Goal: Task Accomplishment & Management: Manage account settings

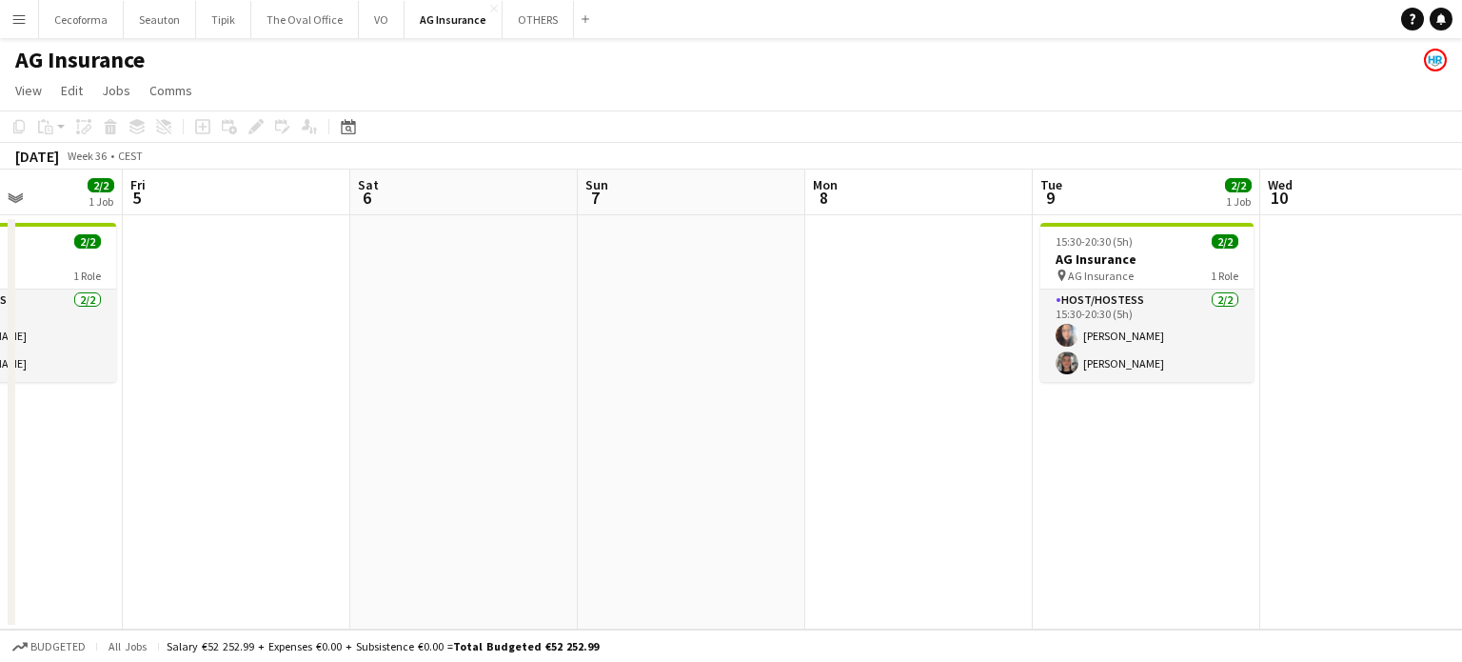
drag, startPoint x: 1180, startPoint y: 382, endPoint x: 697, endPoint y: 408, distance: 483.4
click at [430, 366] on app-calendar-viewport "Tue 2 3/3 1 Job Wed 3 Thu 4 2/2 1 Job Fri 5 Sat 6 Sun 7 Mon 8 Tue 9 2/2 1 Job W…" at bounding box center [731, 399] width 1462 height 460
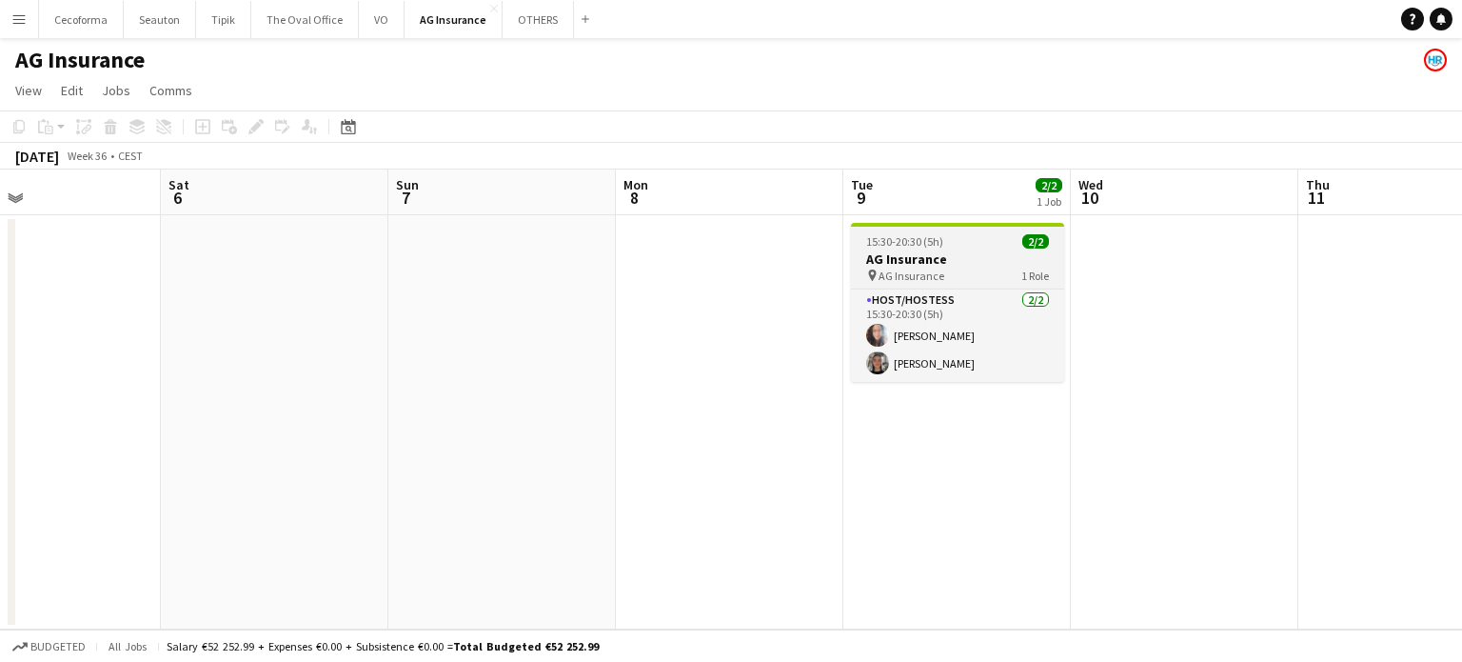
click at [913, 266] on h3 "AG Insurance" at bounding box center [957, 258] width 213 height 17
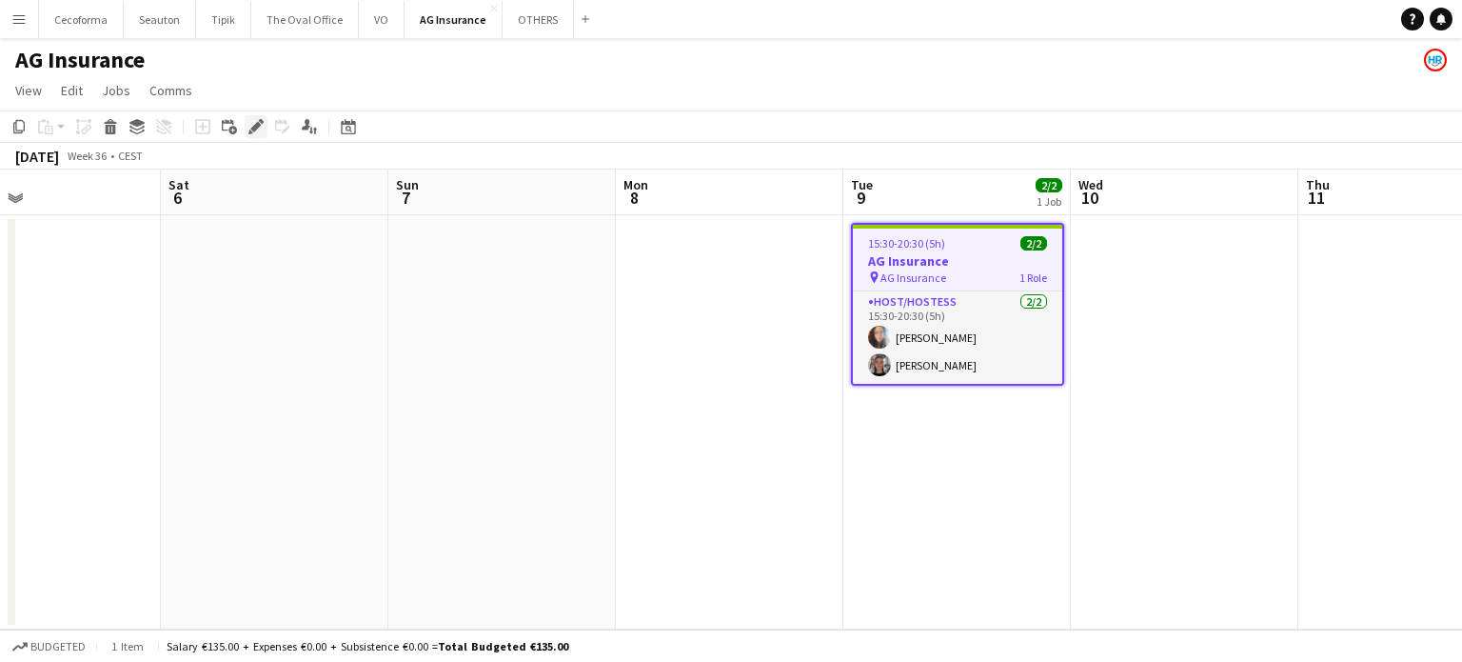
click at [251, 122] on icon "Edit" at bounding box center [256, 126] width 15 height 15
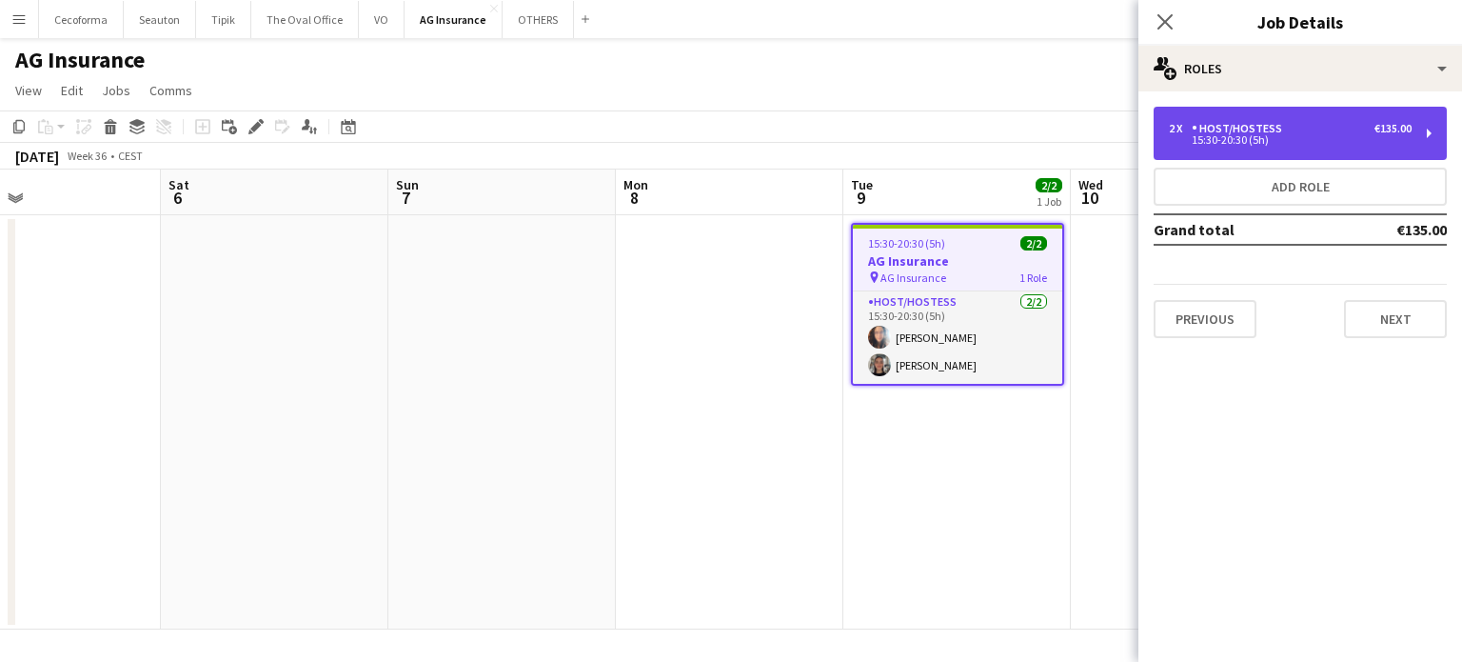
click at [1265, 136] on div "15:30-20:30 (5h)" at bounding box center [1290, 140] width 243 height 10
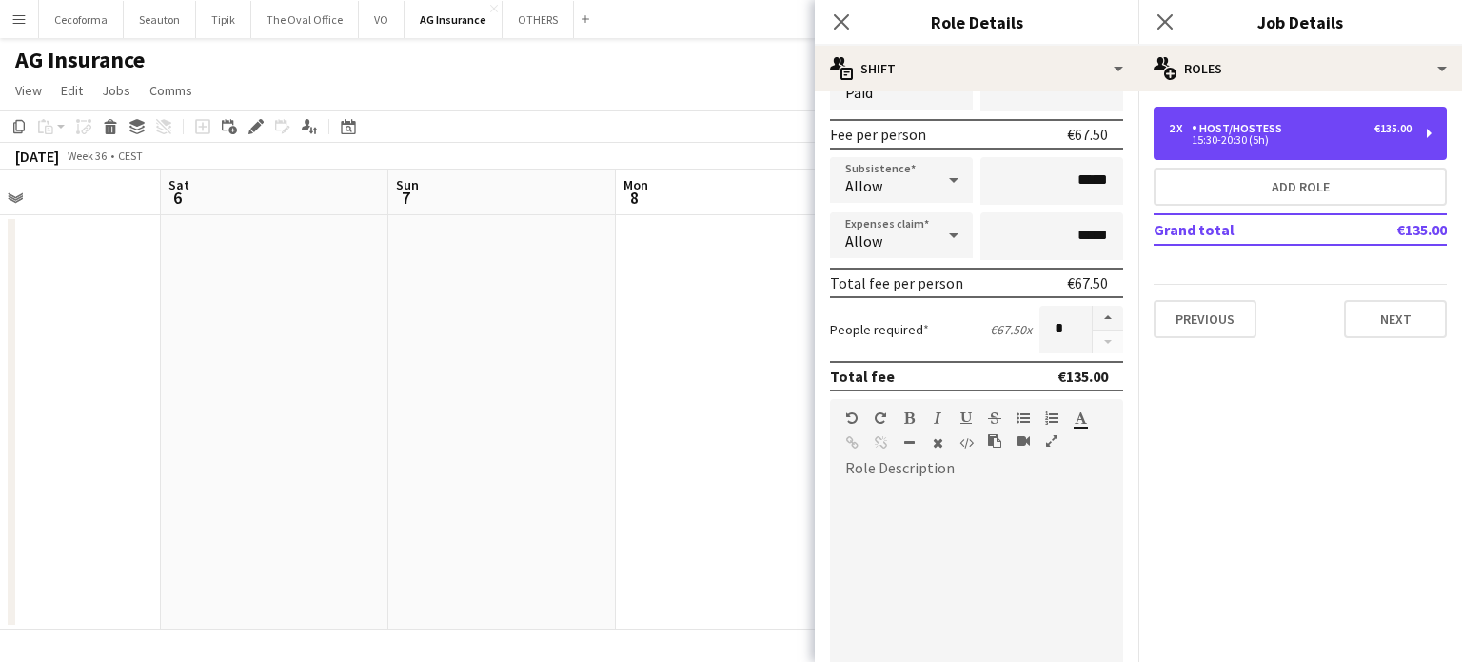
scroll to position [286, 0]
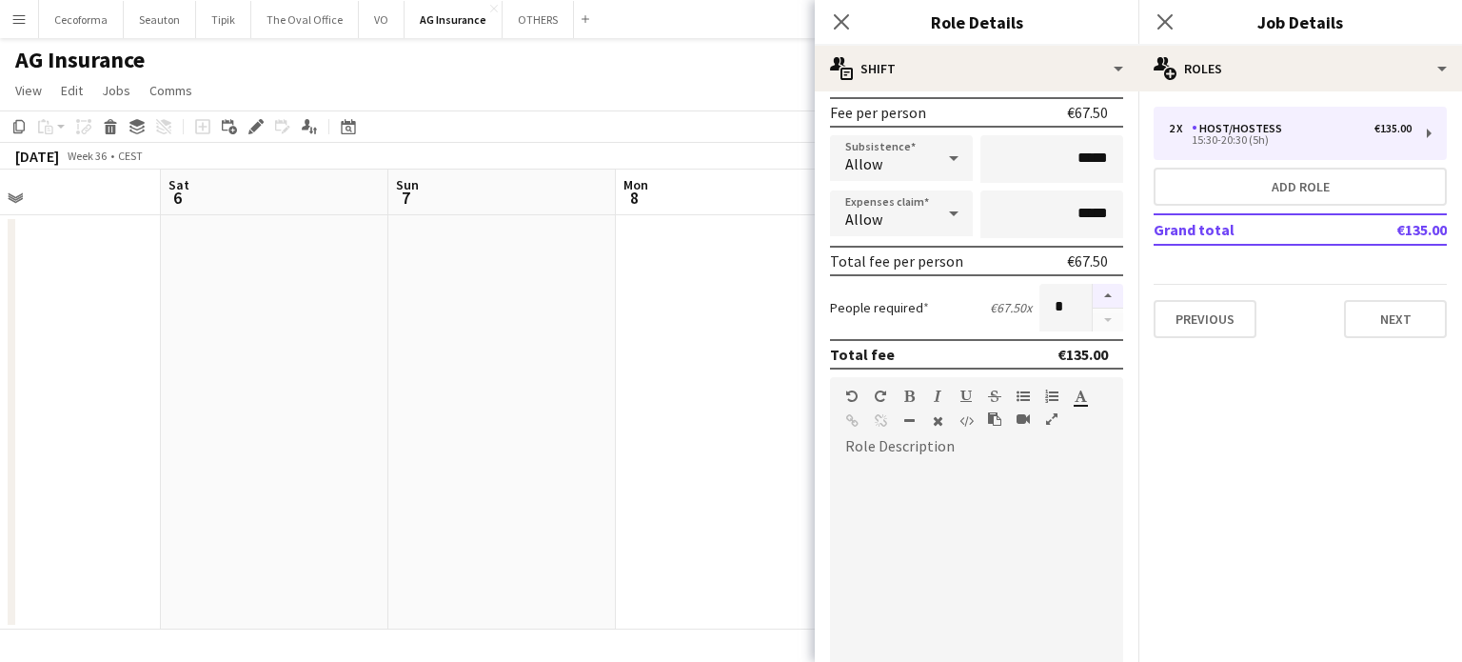
click at [1096, 292] on button "button" at bounding box center [1108, 296] width 30 height 25
type input "*"
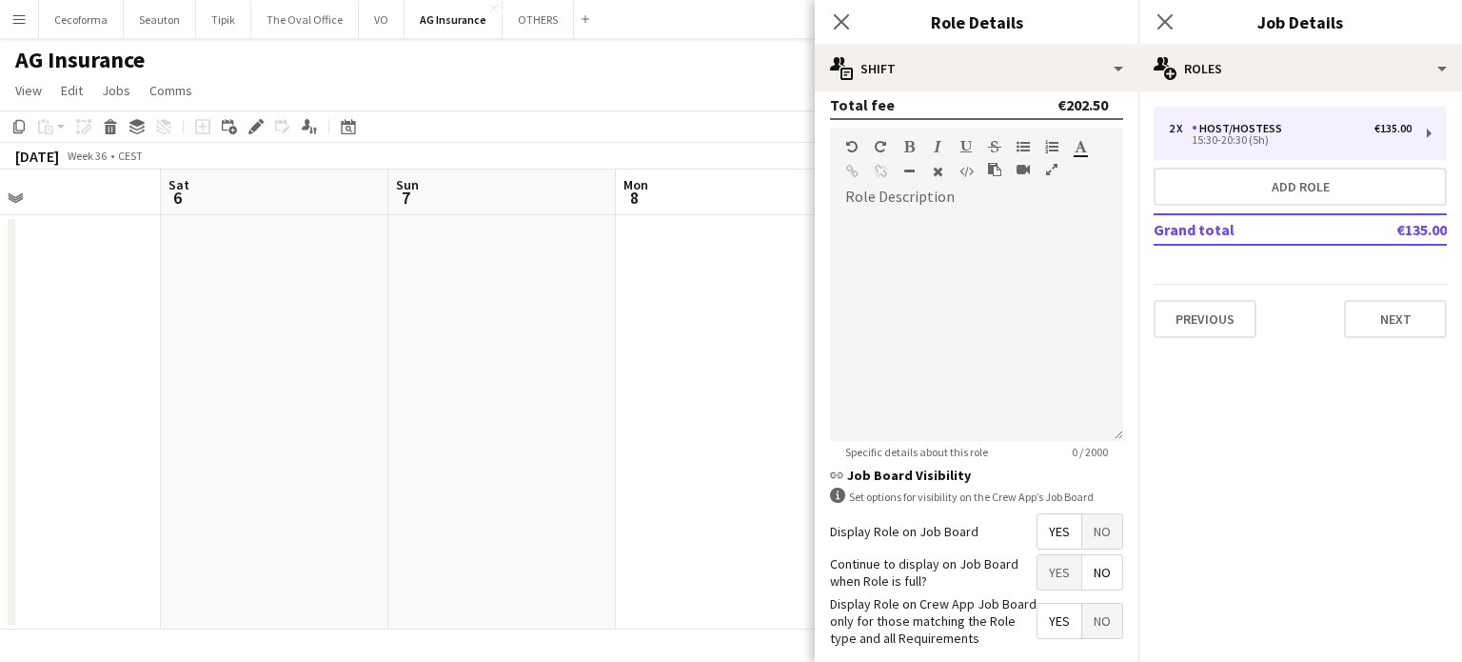
scroll to position [623, 0]
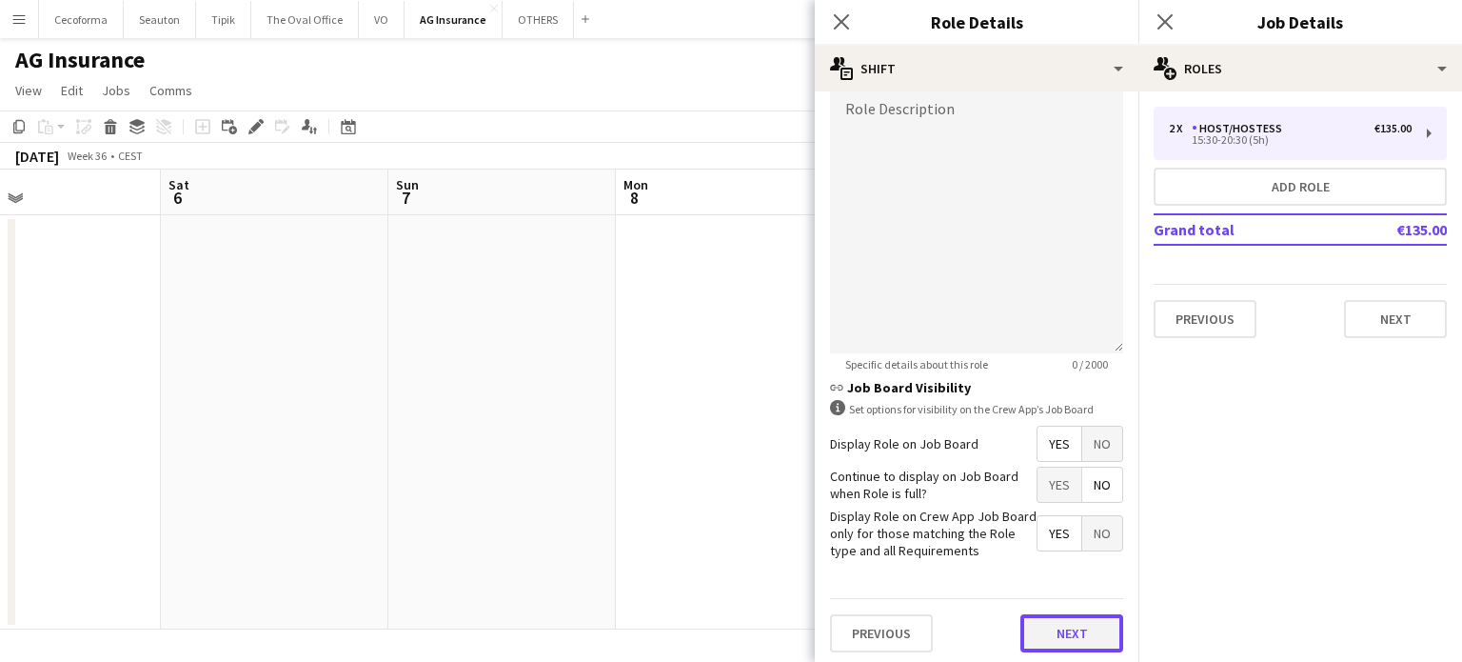
click at [1074, 630] on button "Next" at bounding box center [1072, 633] width 103 height 38
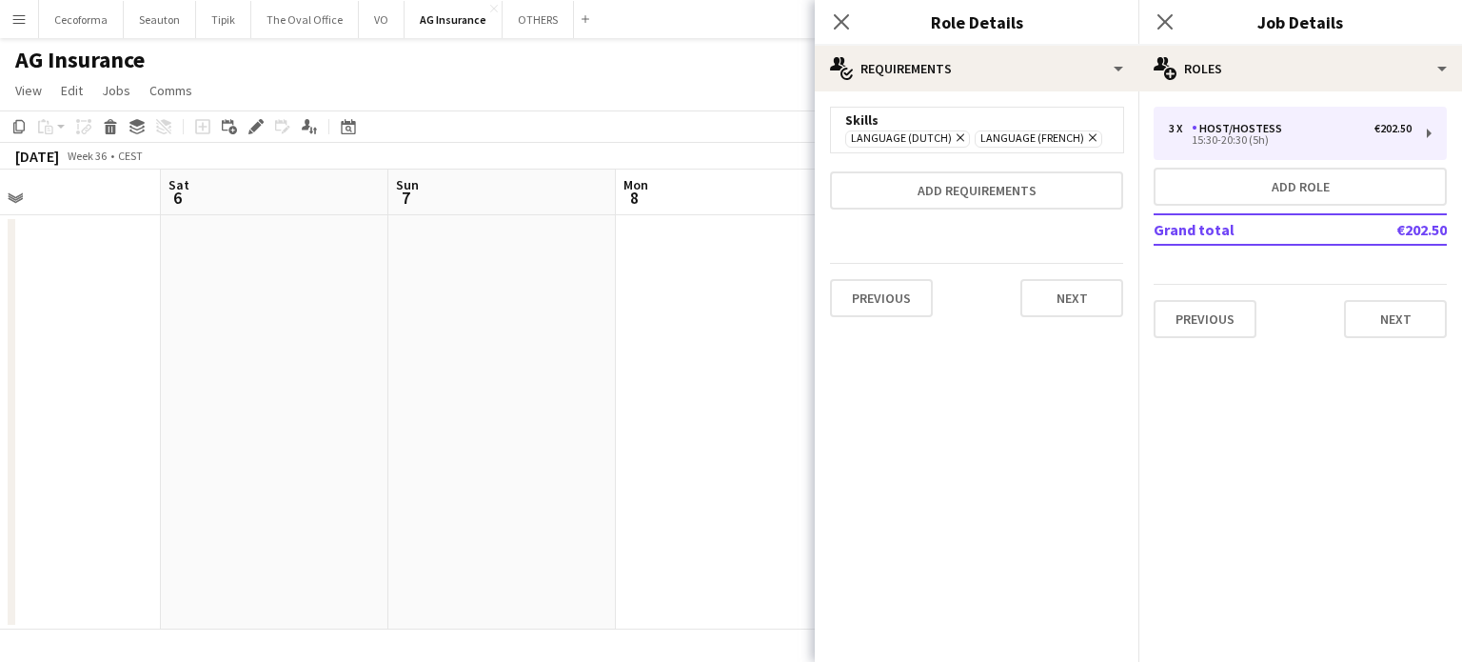
scroll to position [0, 0]
click at [1063, 320] on div "Previous Next" at bounding box center [976, 298] width 293 height 70
click at [1076, 297] on button "Next" at bounding box center [1072, 298] width 103 height 38
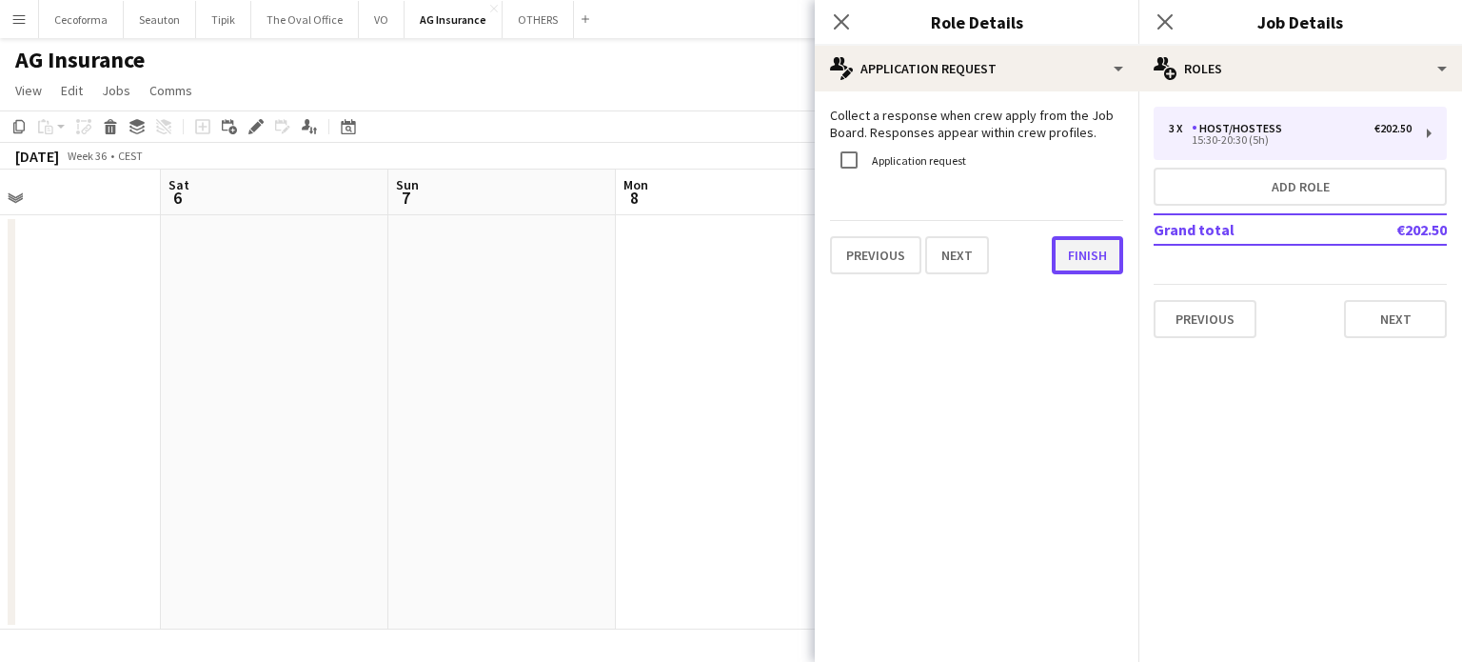
click at [1088, 258] on button "Finish" at bounding box center [1087, 255] width 71 height 38
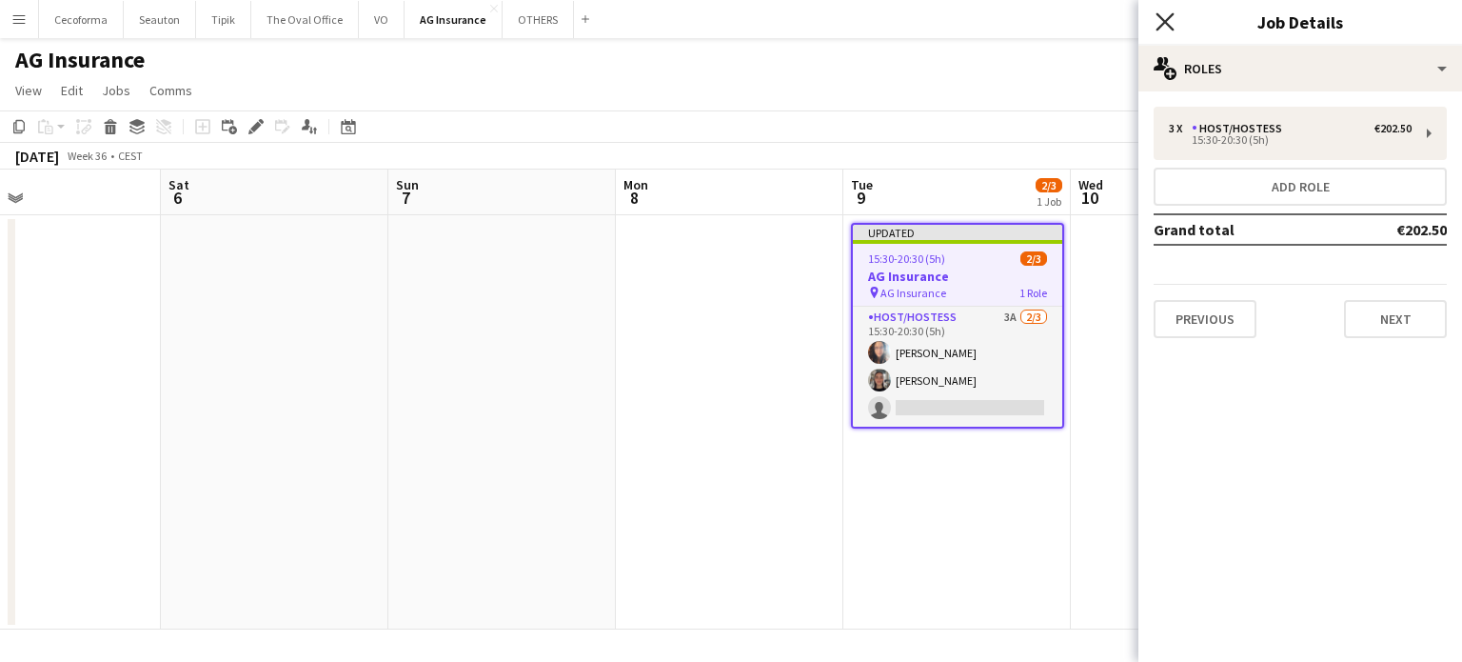
click at [1170, 18] on icon at bounding box center [1165, 21] width 18 height 18
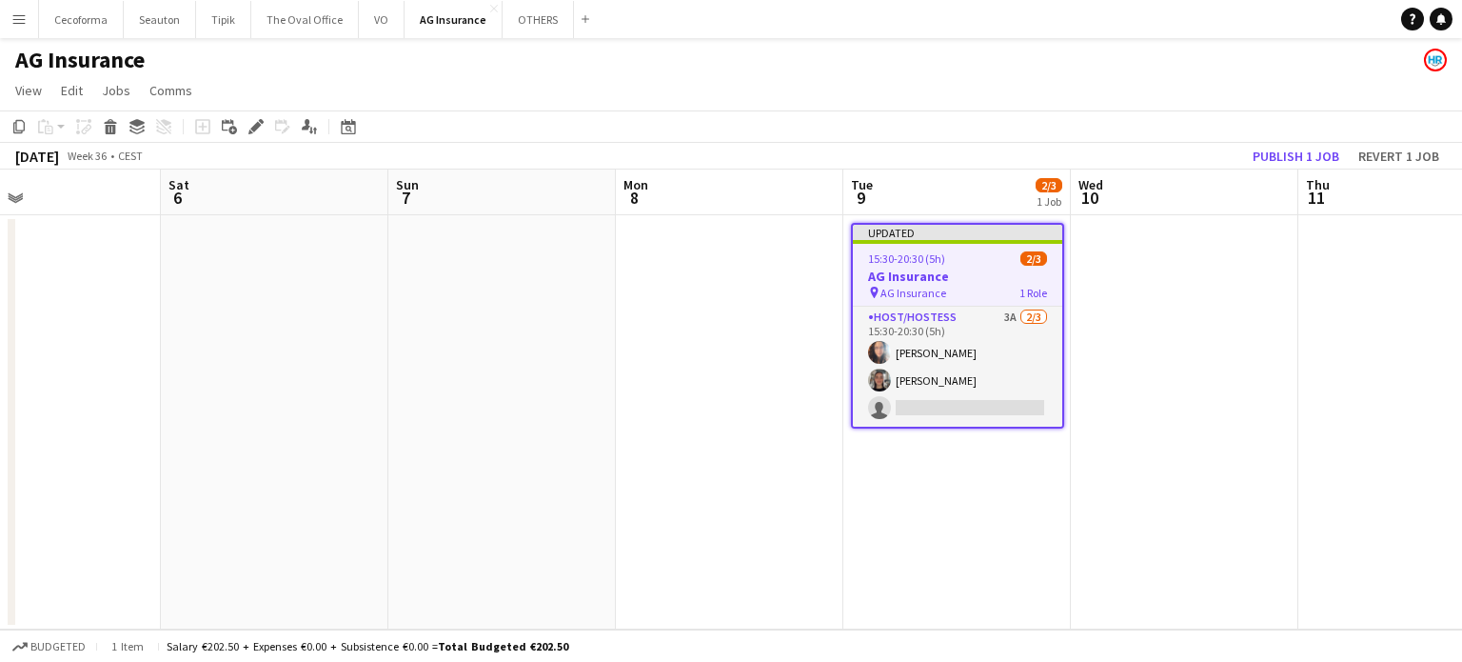
click at [964, 537] on app-date-cell "Updated 15:30-20:30 (5h) 2/3 AG Insurance pin AG Insurance 1 Role Host/Hostess …" at bounding box center [958, 422] width 228 height 414
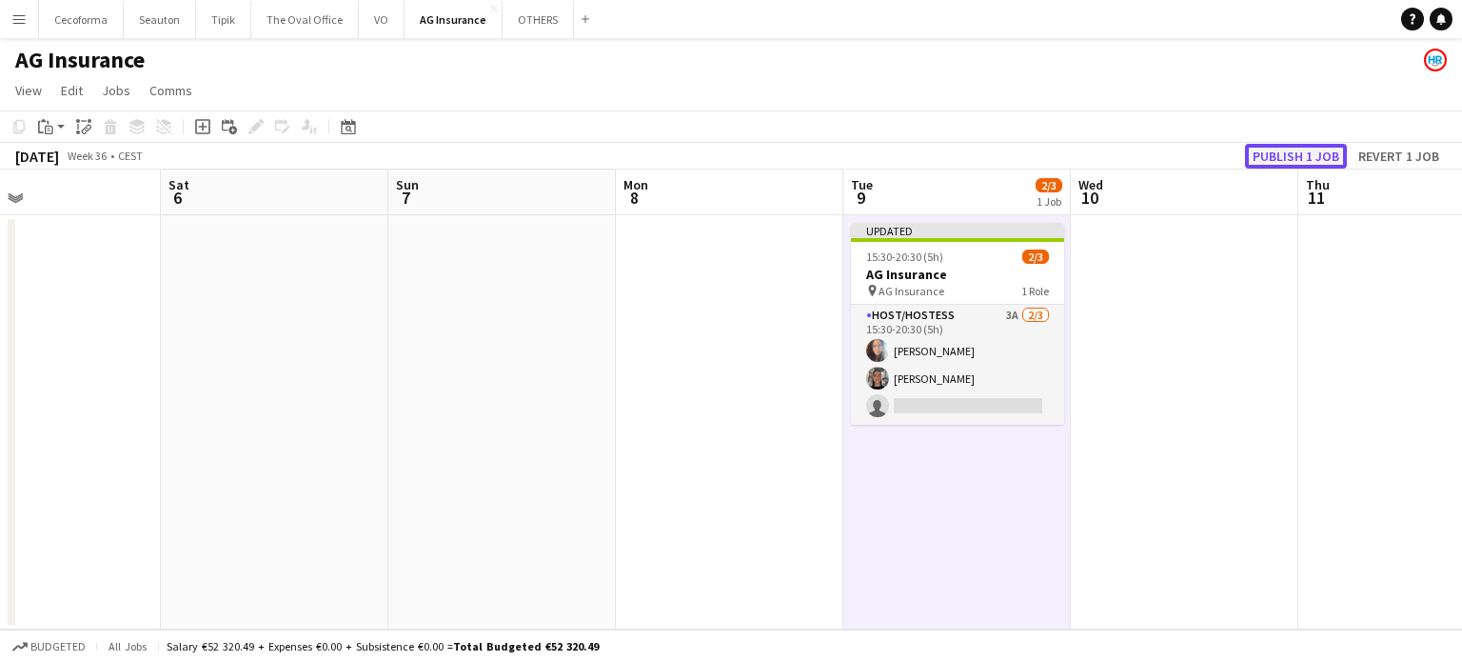
click at [1303, 149] on button "Publish 1 job" at bounding box center [1296, 156] width 102 height 25
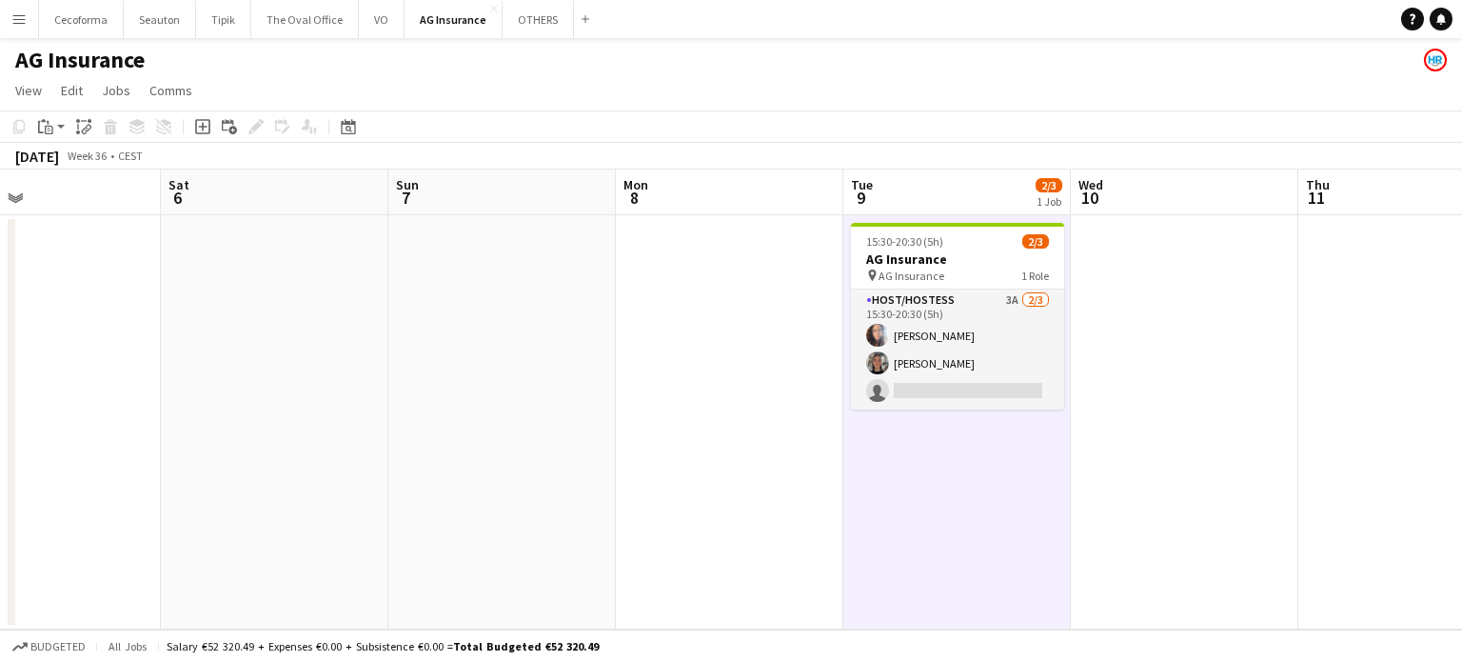
click at [784, 502] on app-date-cell at bounding box center [730, 422] width 228 height 414
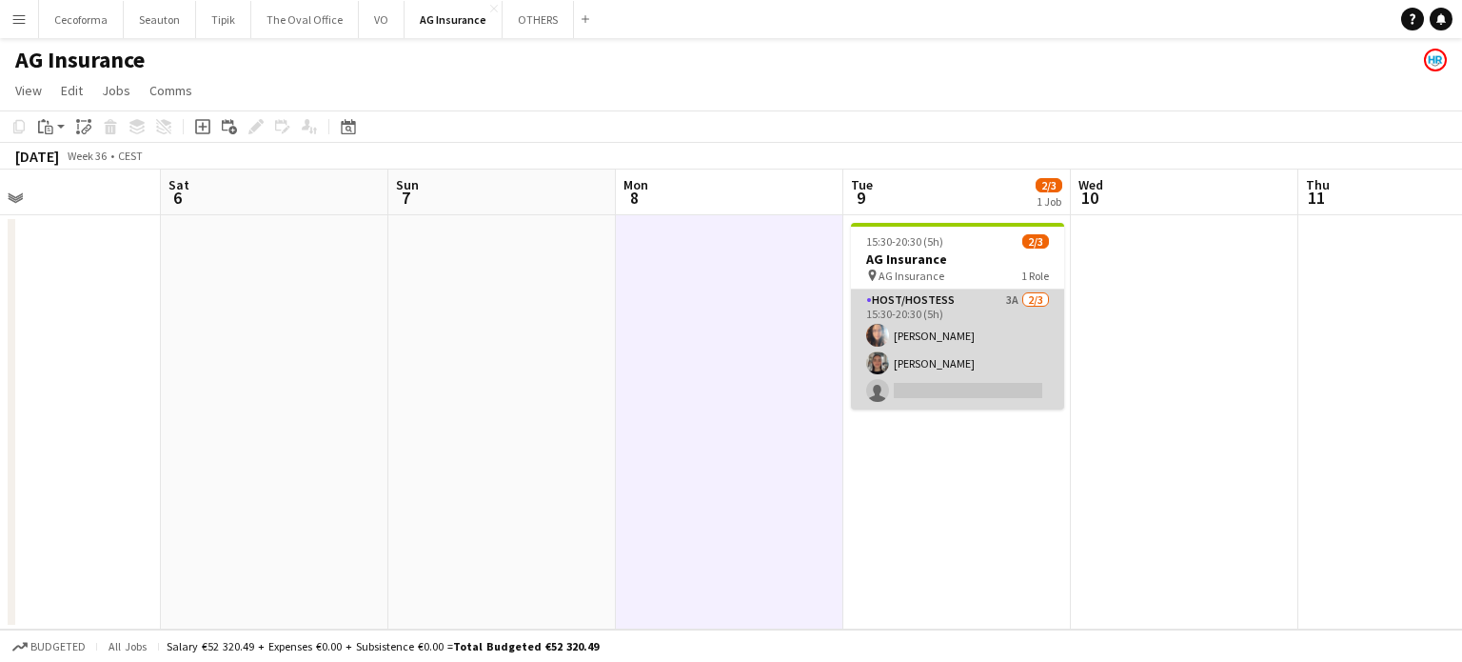
click at [957, 367] on app-card-role "Host/Hostess 3A [DATE] 15:30-20:30 (5h) [PERSON_NAME] Louissi [PERSON_NAME] sin…" at bounding box center [957, 349] width 213 height 120
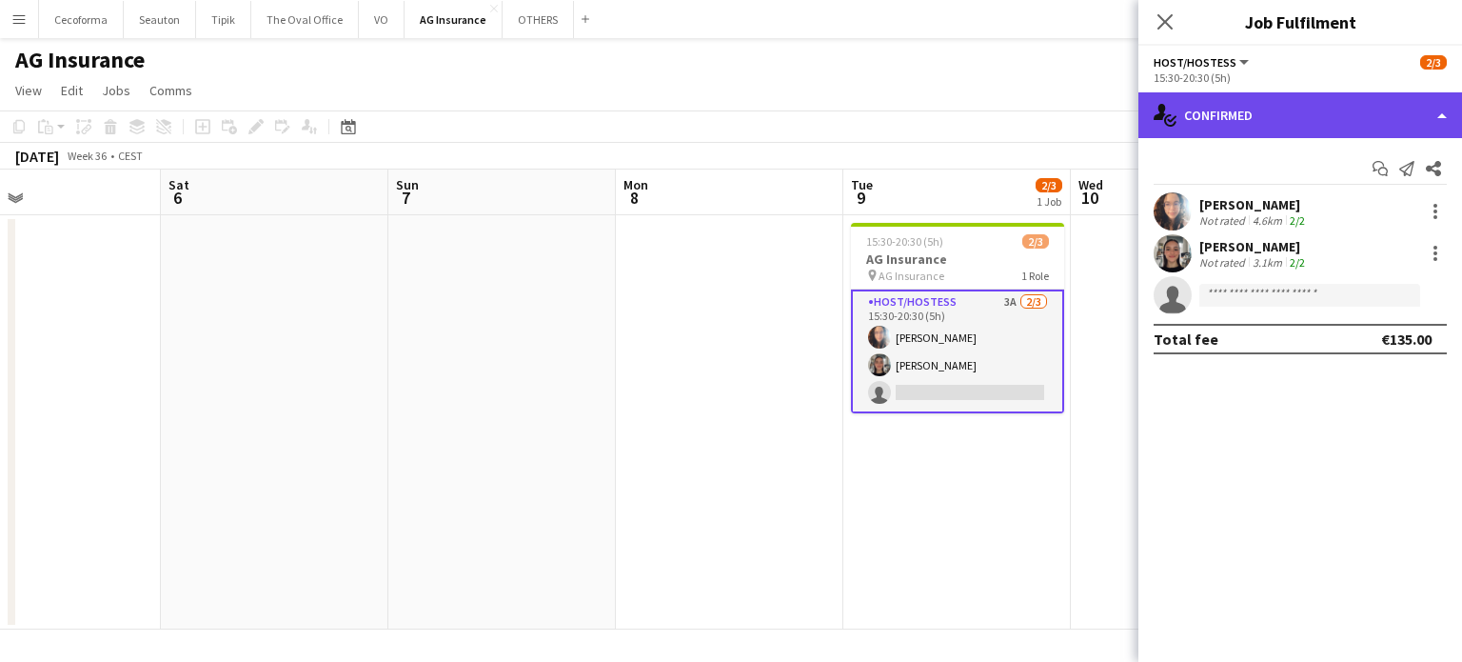
click at [1441, 115] on div "single-neutral-actions-check-2 Confirmed" at bounding box center [1301, 115] width 324 height 46
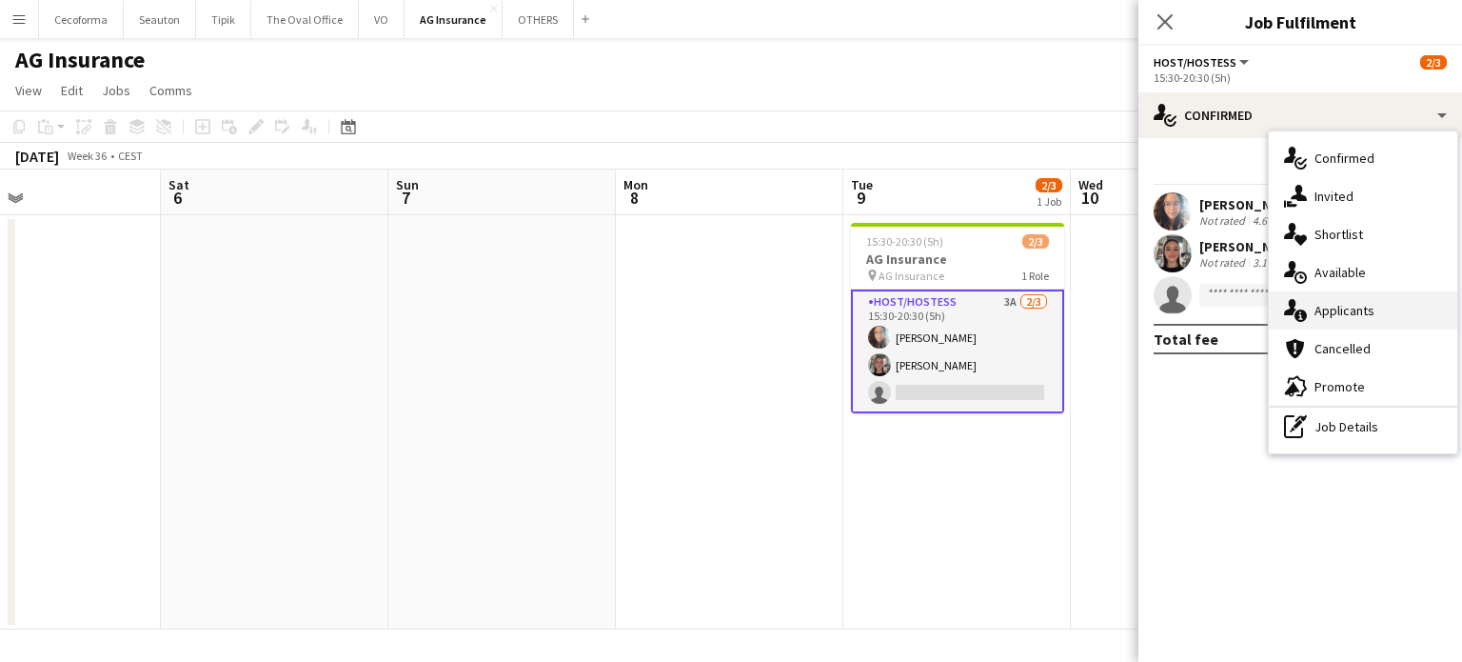
click at [1352, 310] on span "Applicants" at bounding box center [1345, 310] width 60 height 17
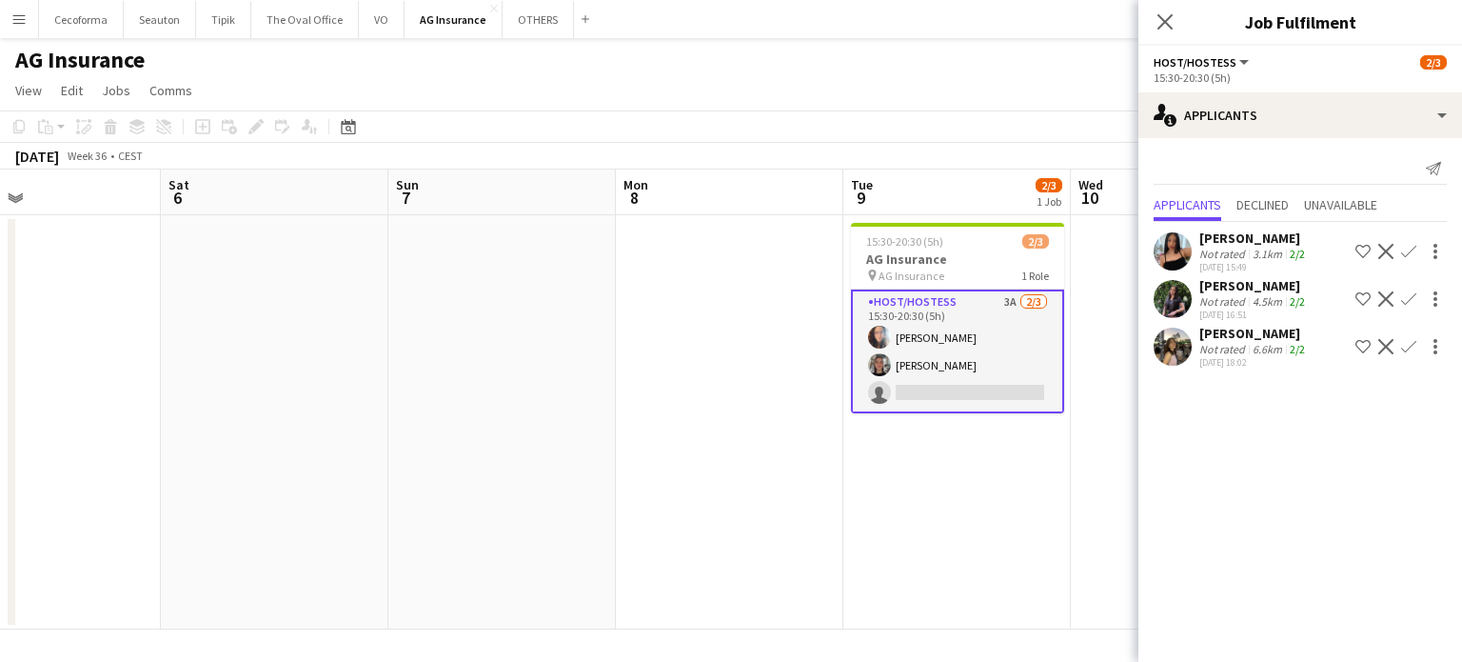
click at [988, 532] on app-date-cell "15:30-20:30 (5h) 2/3 AG Insurance pin AG Insurance 1 Role Host/Hostess 3A [DATE…" at bounding box center [958, 422] width 228 height 414
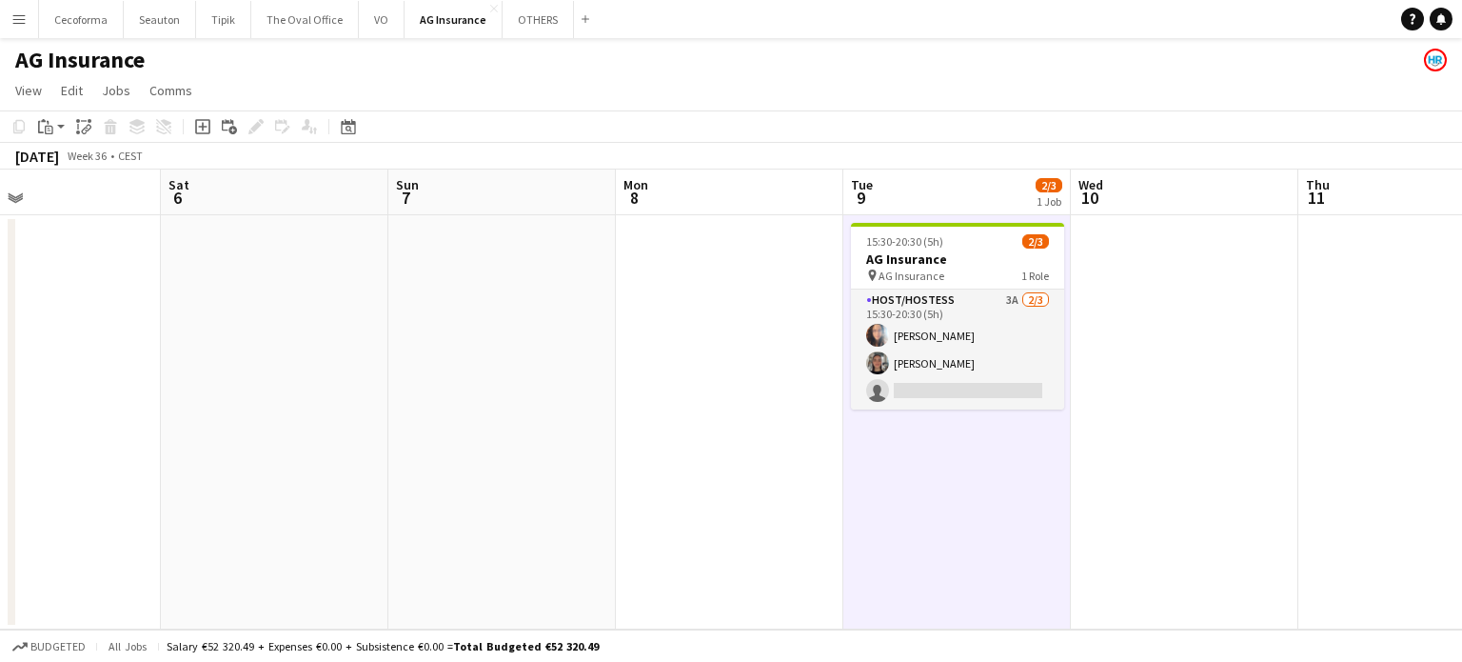
click at [988, 528] on app-date-cell "15:30-20:30 (5h) 2/3 AG Insurance pin AG Insurance 1 Role Host/Hostess 3A [DATE…" at bounding box center [958, 422] width 228 height 414
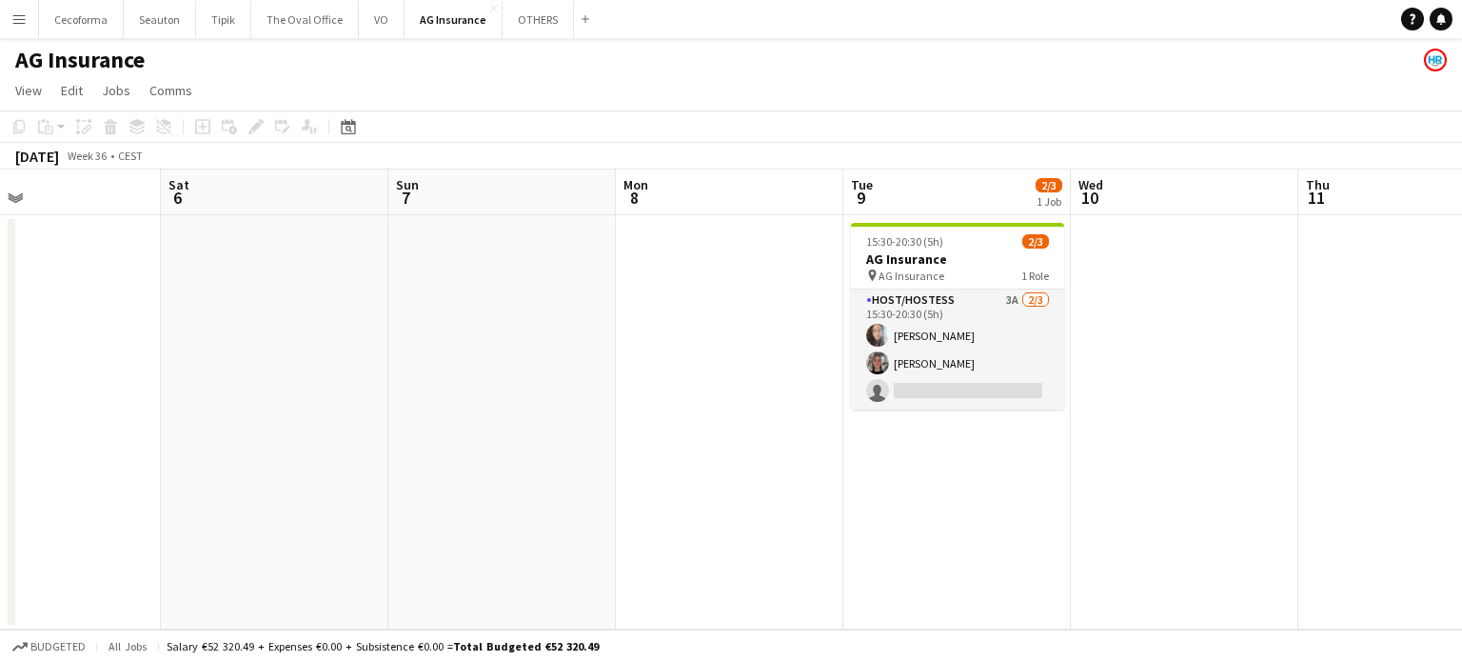
click at [1150, 408] on app-date-cell at bounding box center [1185, 422] width 228 height 414
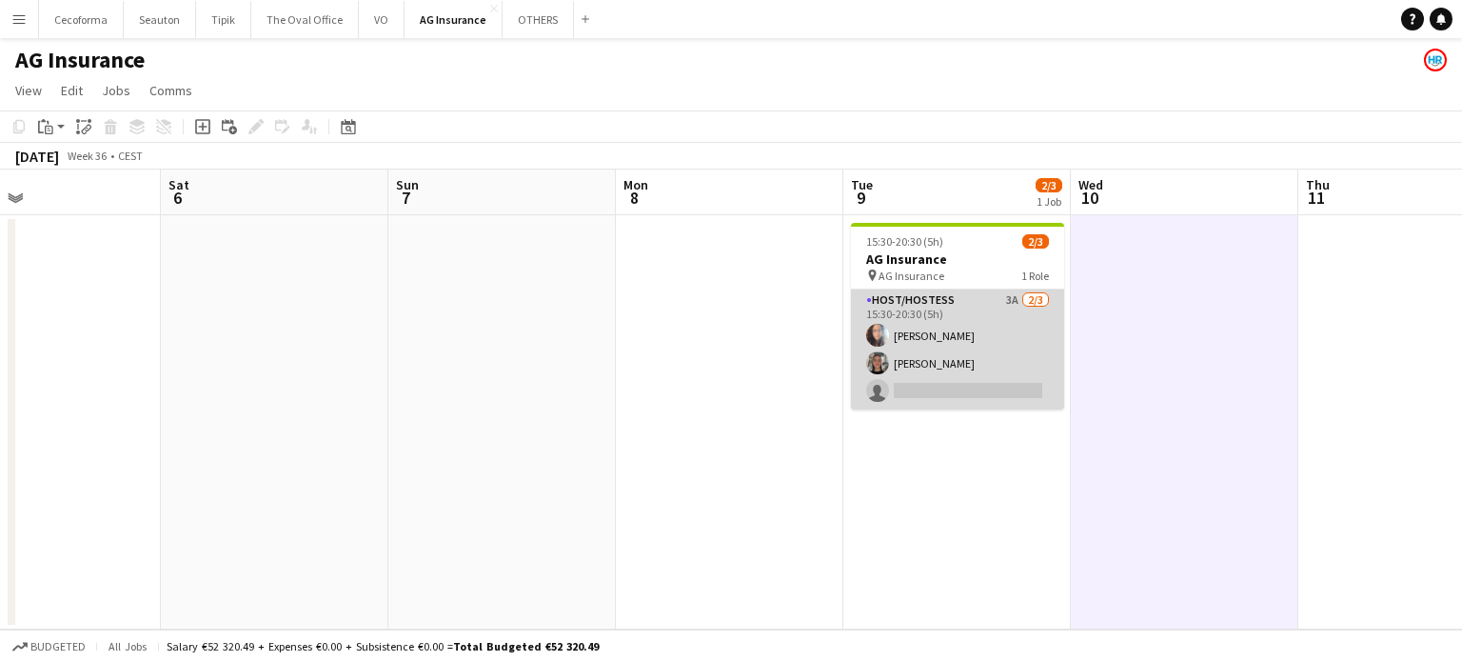
click at [918, 380] on app-card-role "Host/Hostess 3A [DATE] 15:30-20:30 (5h) [PERSON_NAME] Louissi [PERSON_NAME] sin…" at bounding box center [957, 349] width 213 height 120
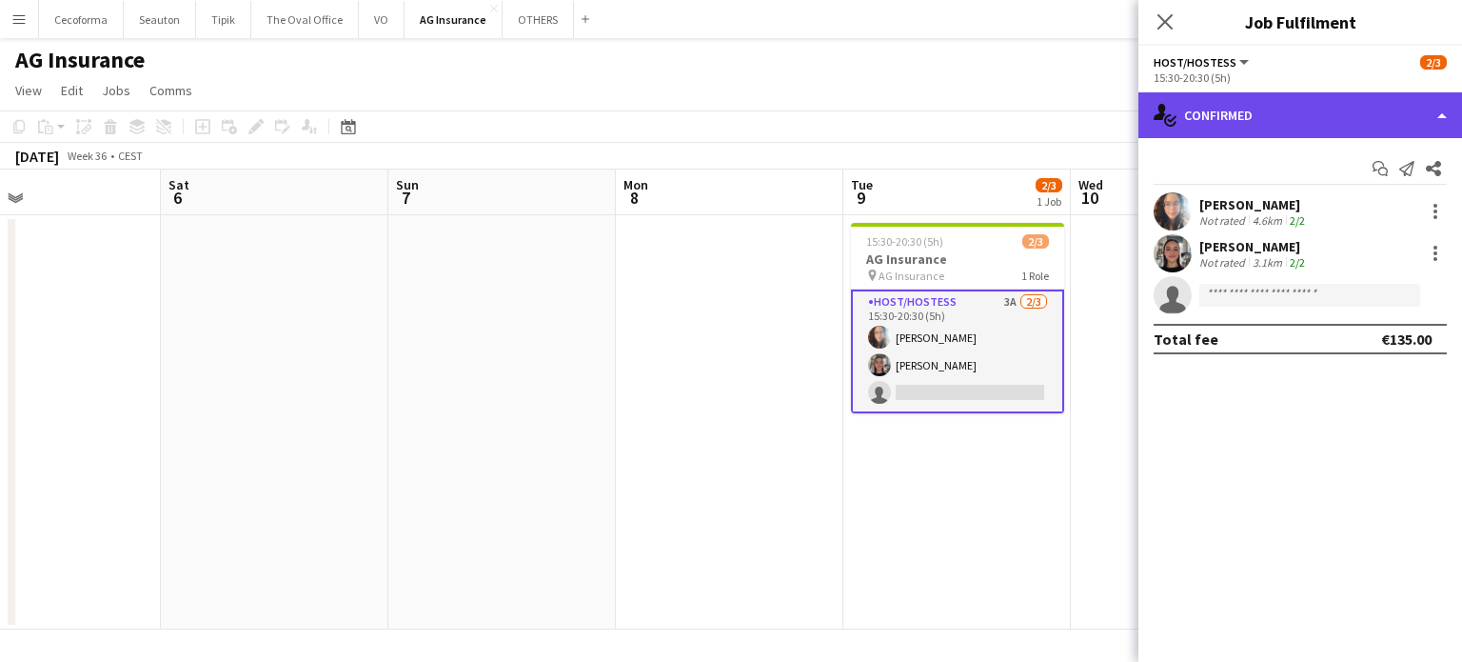
click at [1442, 117] on div "single-neutral-actions-check-2 Confirmed" at bounding box center [1301, 115] width 324 height 46
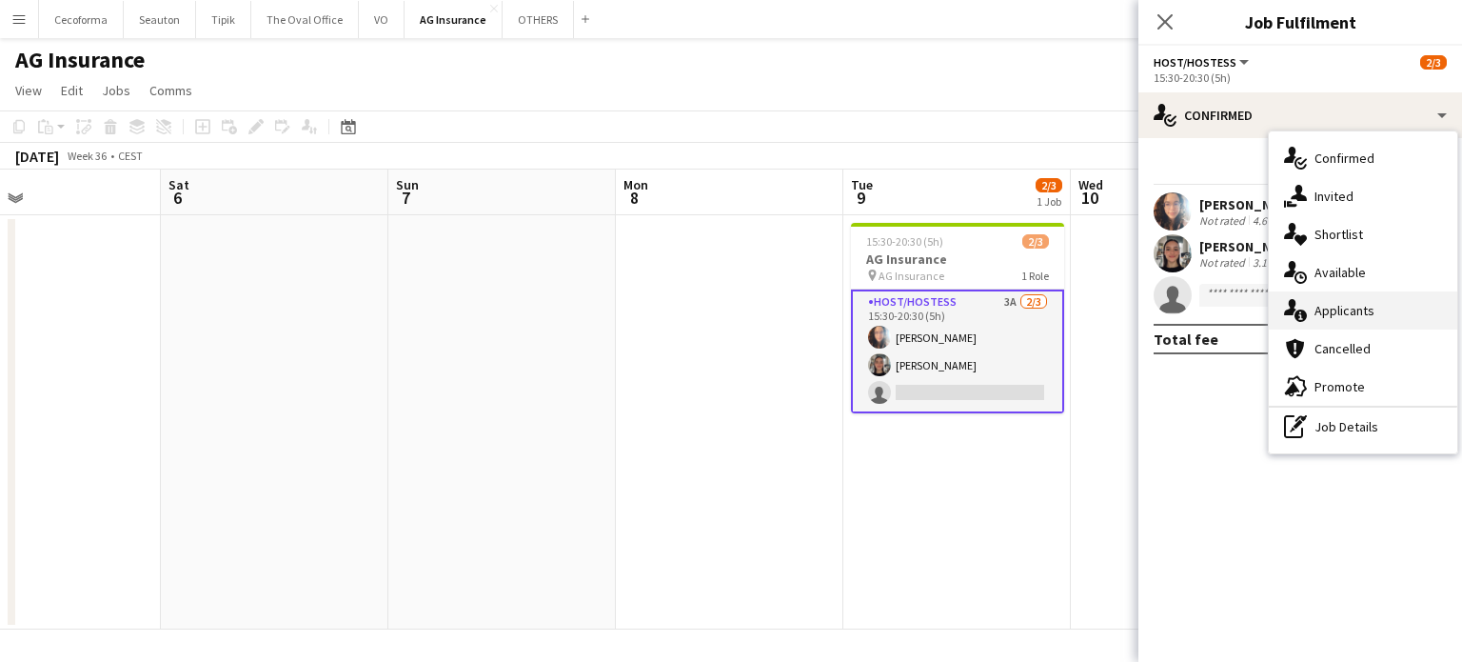
click at [1347, 302] on span "Applicants" at bounding box center [1345, 310] width 60 height 17
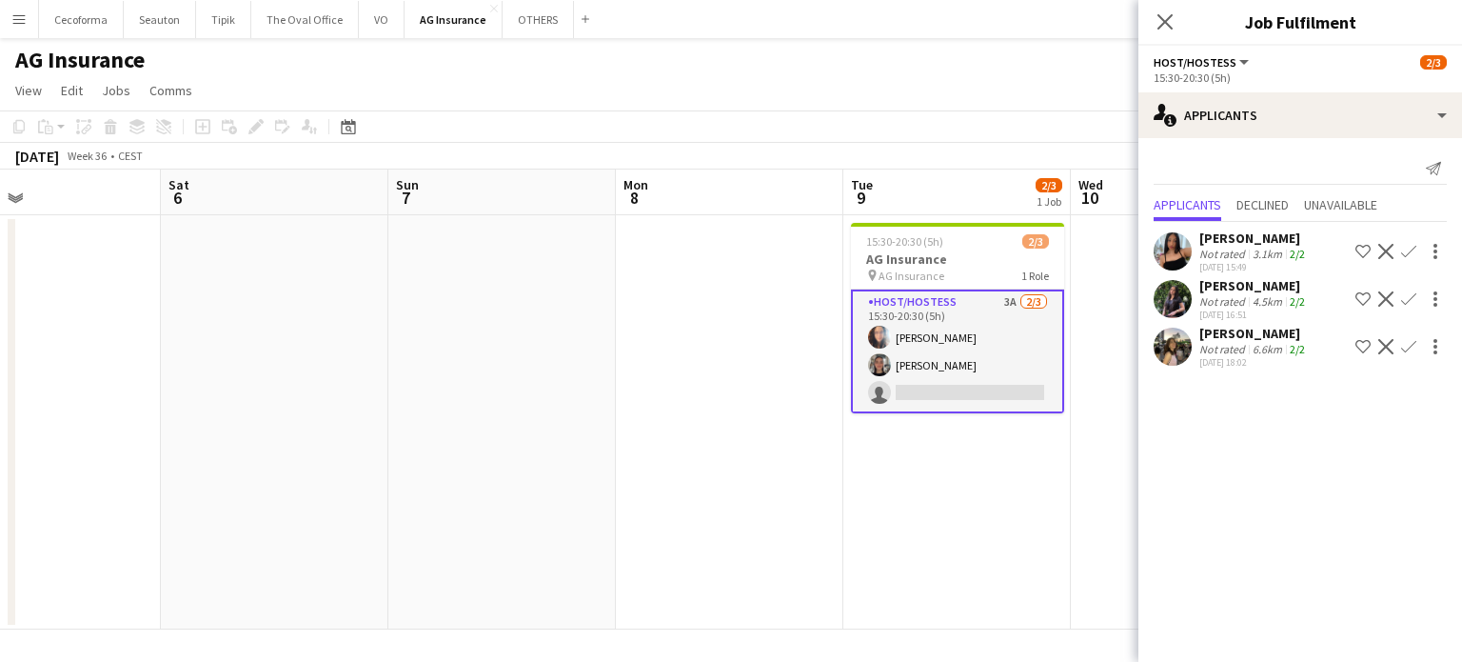
click at [19, 18] on app-icon "Menu" at bounding box center [18, 18] width 15 height 15
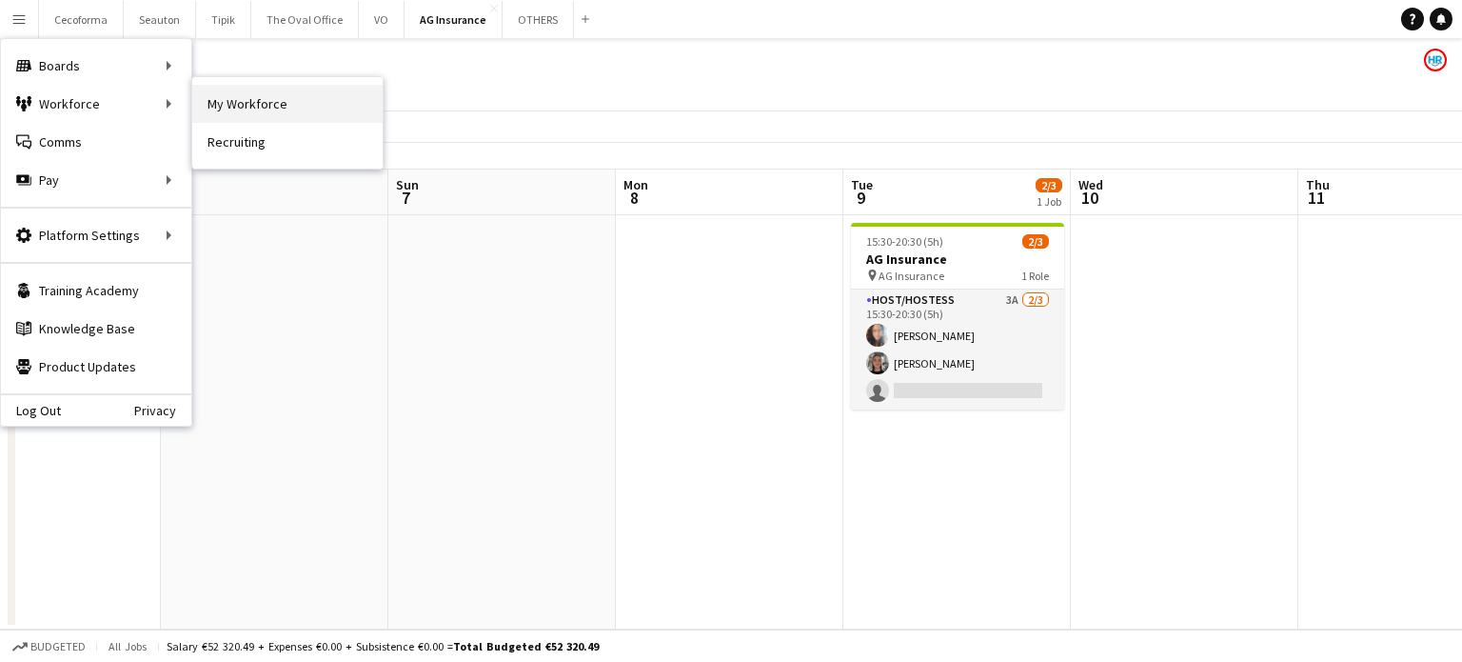
click at [234, 94] on link "My Workforce" at bounding box center [287, 104] width 190 height 38
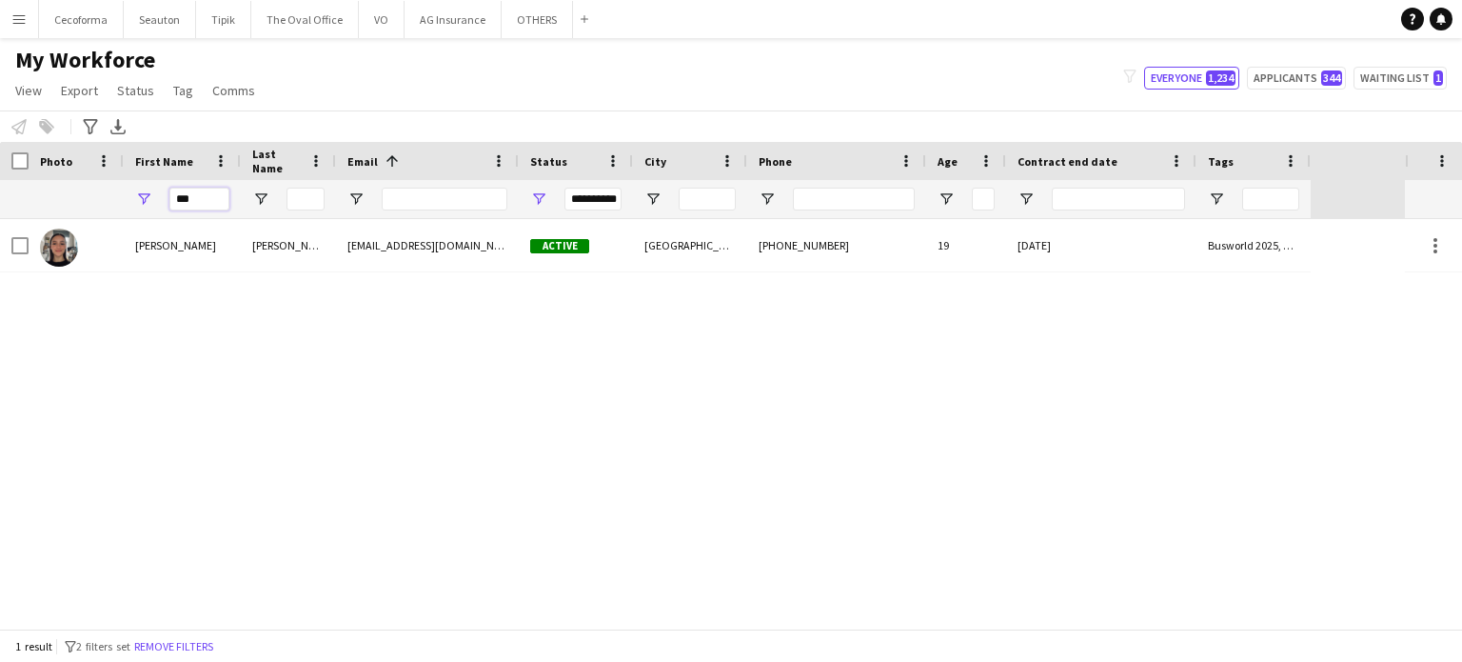
click at [206, 195] on input "***" at bounding box center [199, 199] width 60 height 23
type input "*"
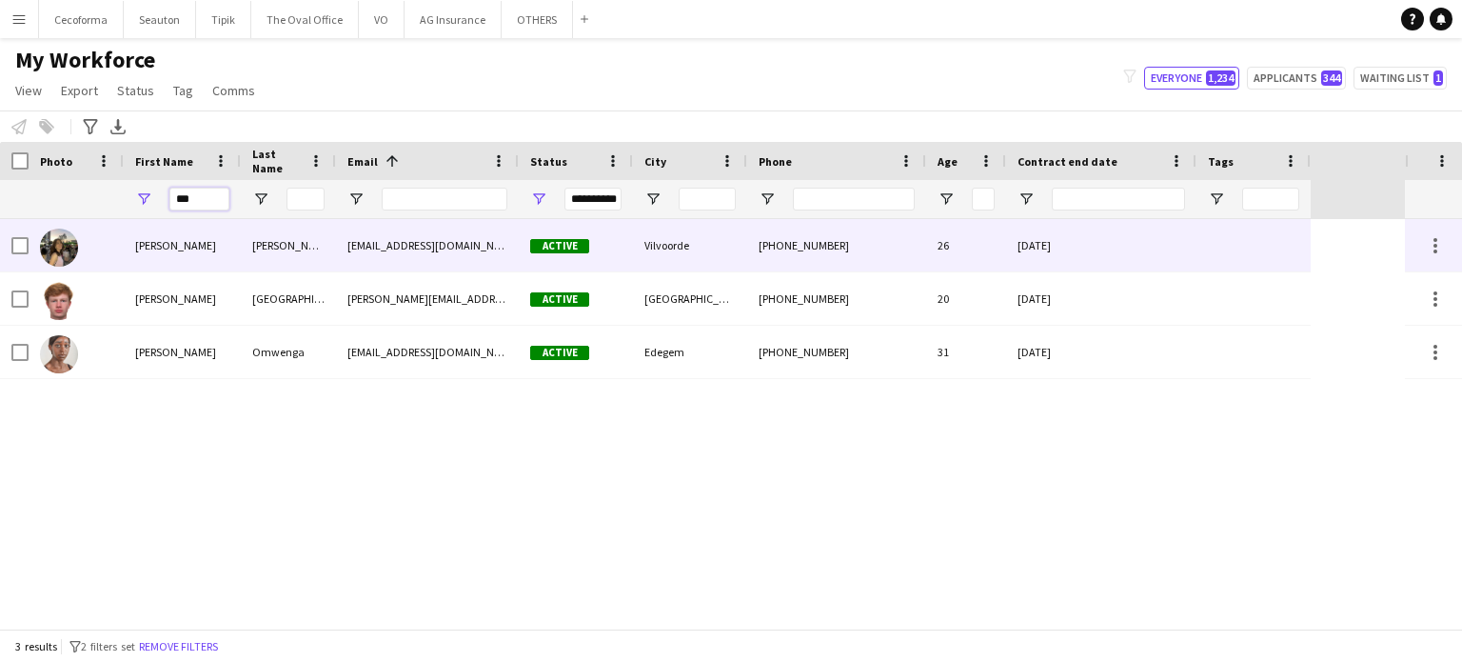
type input "***"
click at [1106, 252] on div "[DATE]" at bounding box center [1101, 245] width 190 height 52
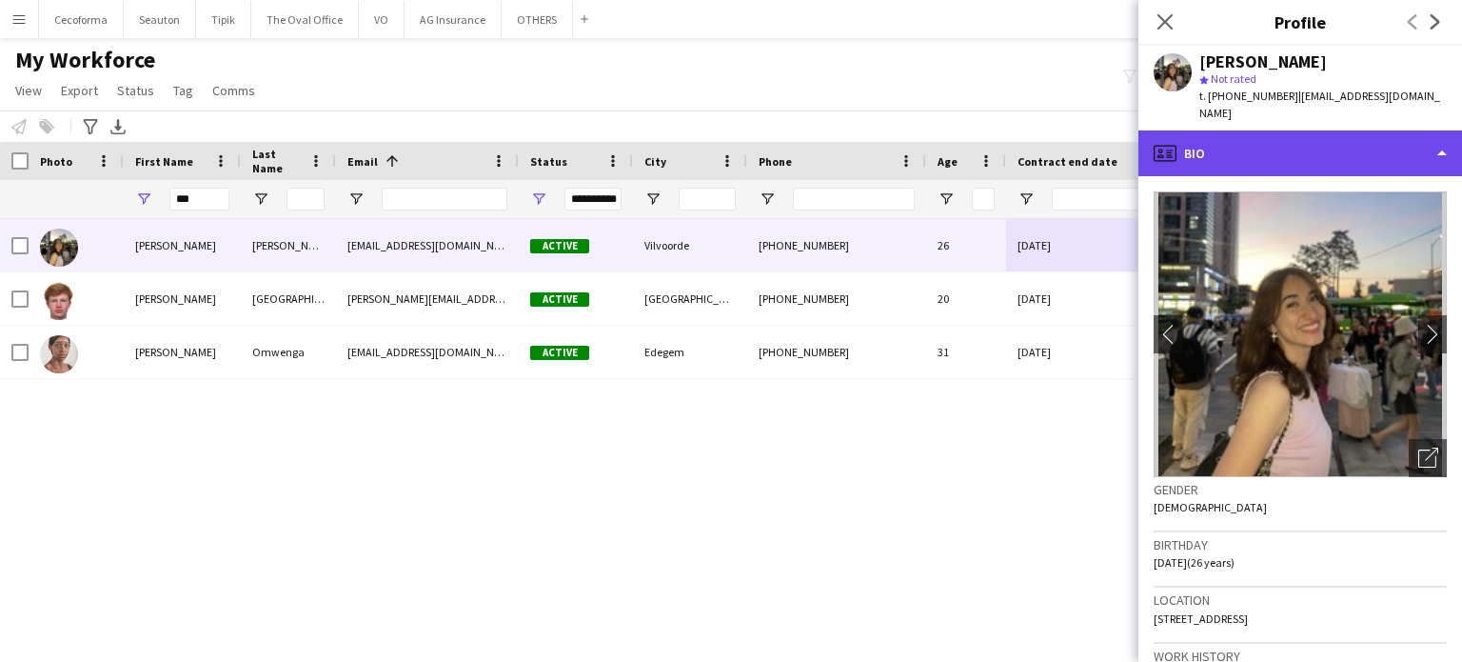
click at [1441, 136] on div "profile Bio" at bounding box center [1301, 153] width 324 height 46
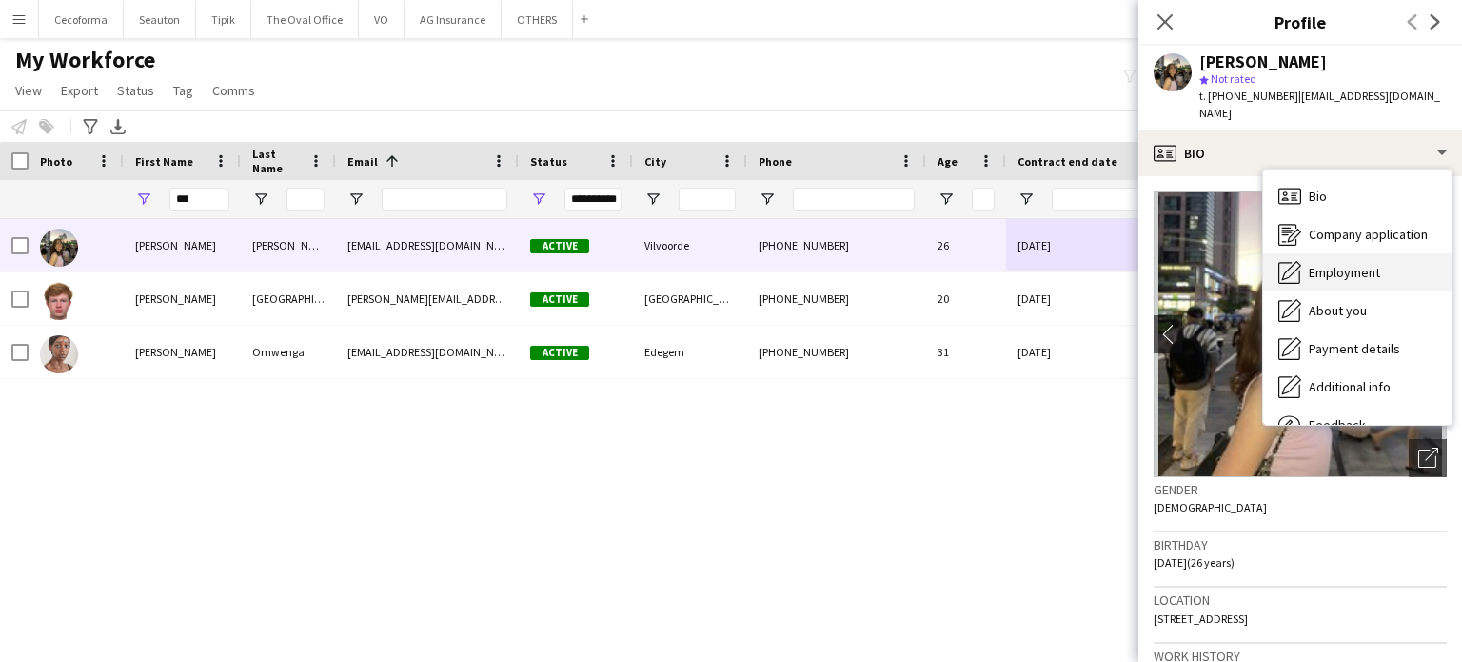
click at [1342, 264] on span "Employment" at bounding box center [1344, 272] width 71 height 17
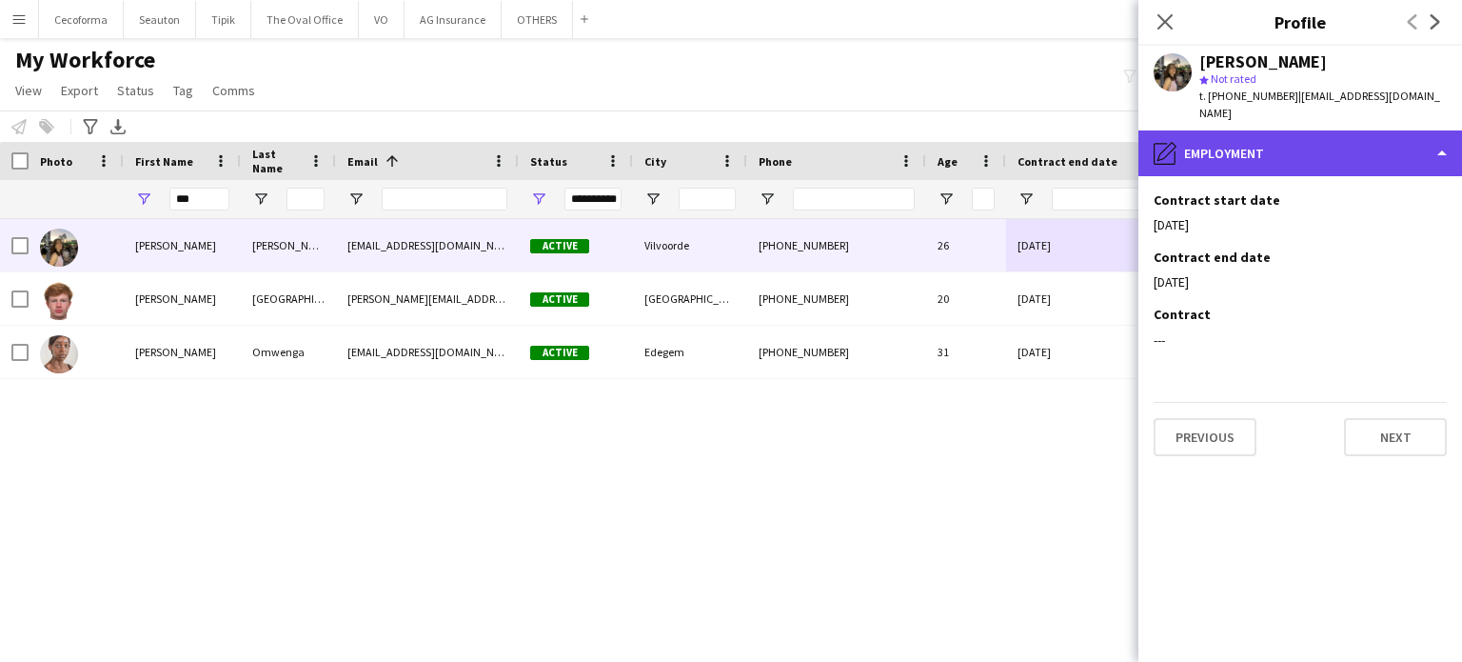
click at [1441, 136] on div "pencil4 Employment" at bounding box center [1301, 153] width 324 height 46
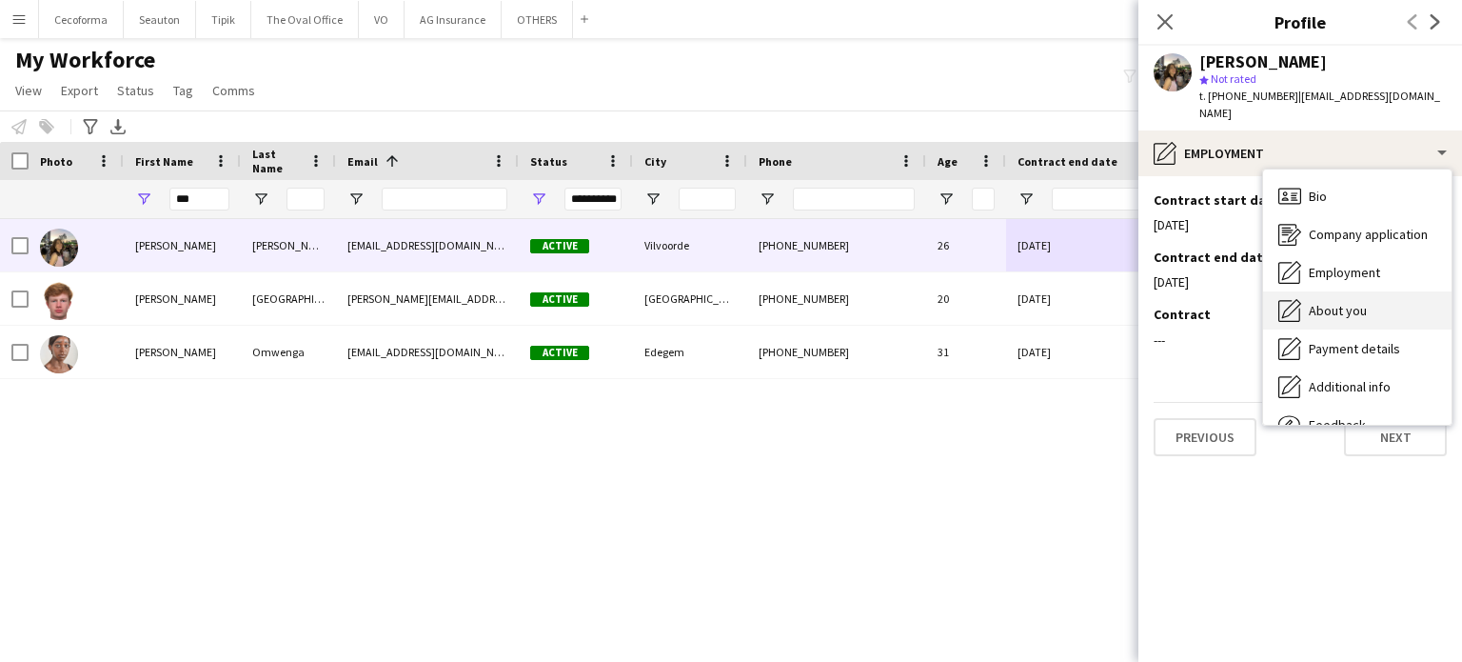
click at [1323, 302] on span "About you" at bounding box center [1338, 310] width 58 height 17
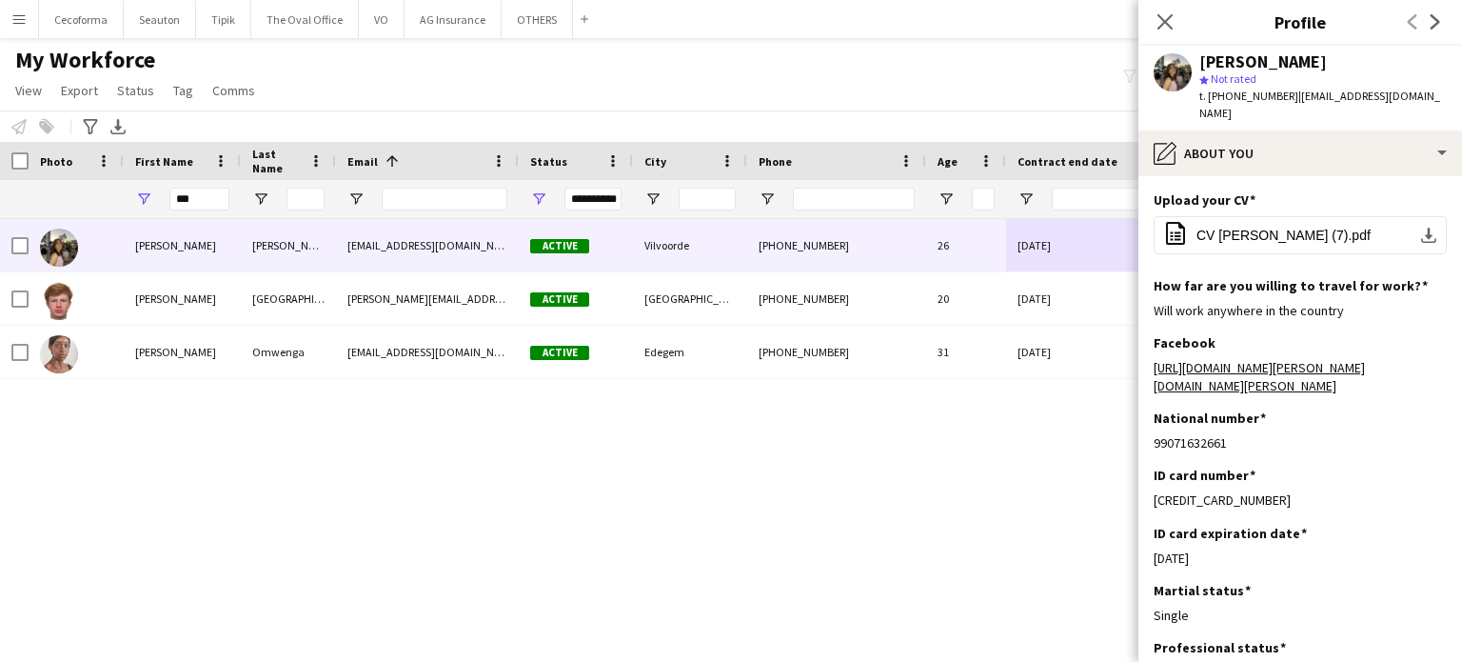
click at [898, 601] on div "[PERSON_NAME] [EMAIL_ADDRESS][DOMAIN_NAME] Active Vilvoorde [PHONE_NUMBER] [PHO…" at bounding box center [702, 423] width 1405 height 409
click at [987, 477] on div "[PERSON_NAME] [EMAIL_ADDRESS][DOMAIN_NAME] Active Vilvoorde [PHONE_NUMBER] [PHO…" at bounding box center [702, 423] width 1405 height 409
click at [1159, 20] on icon "Close pop-in" at bounding box center [1165, 21] width 18 height 18
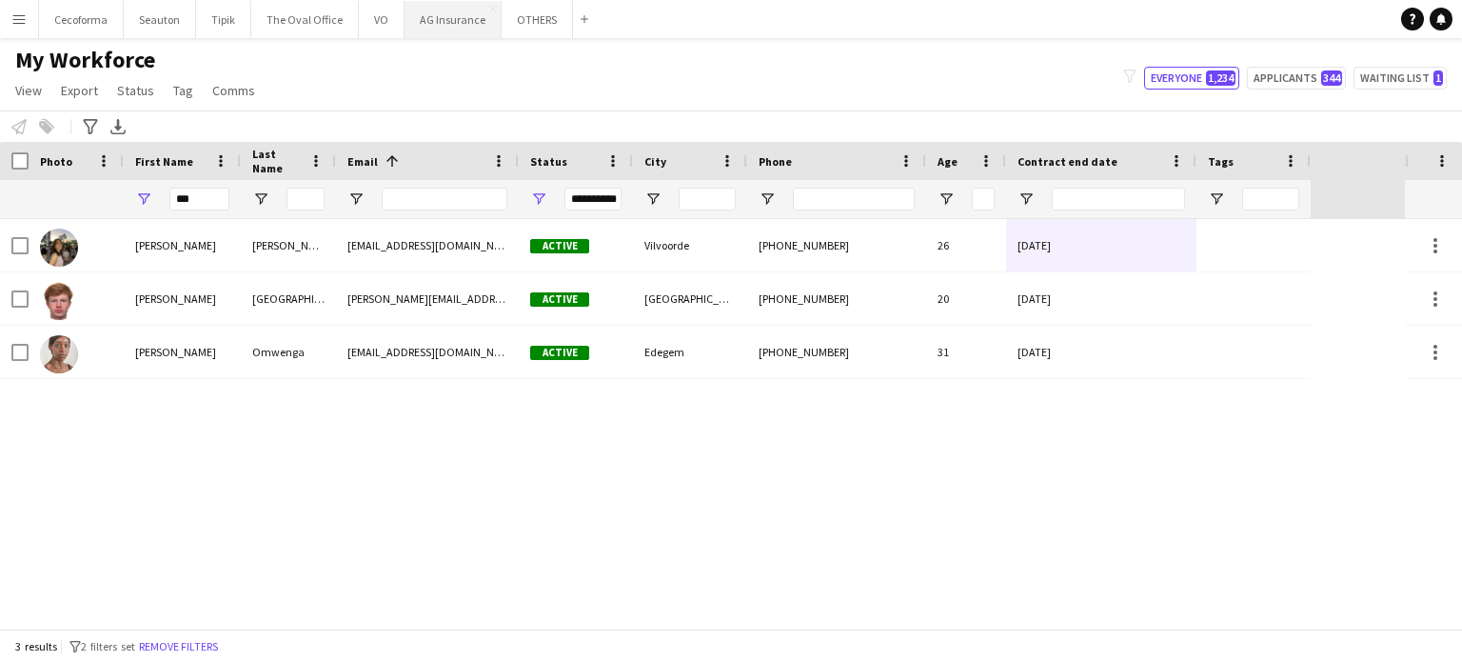
click at [438, 19] on button "AG Insurance Close" at bounding box center [453, 19] width 97 height 37
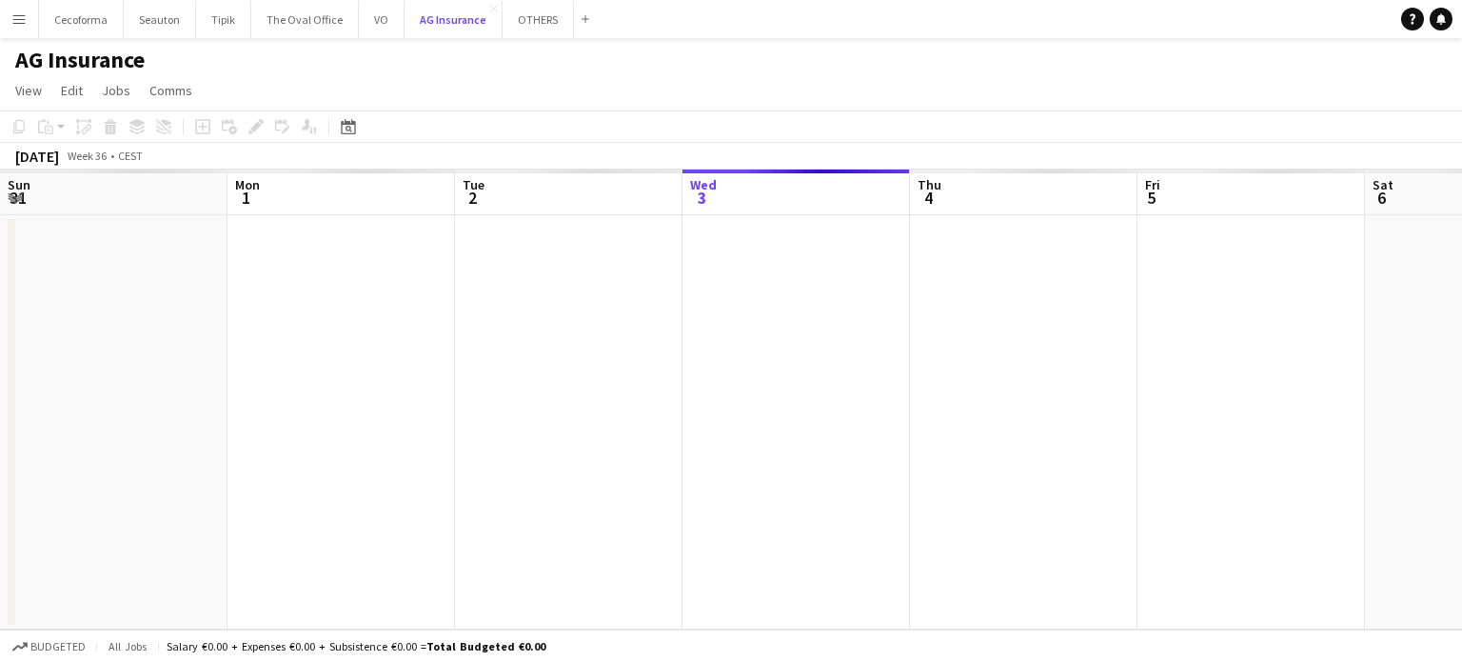
scroll to position [0, 455]
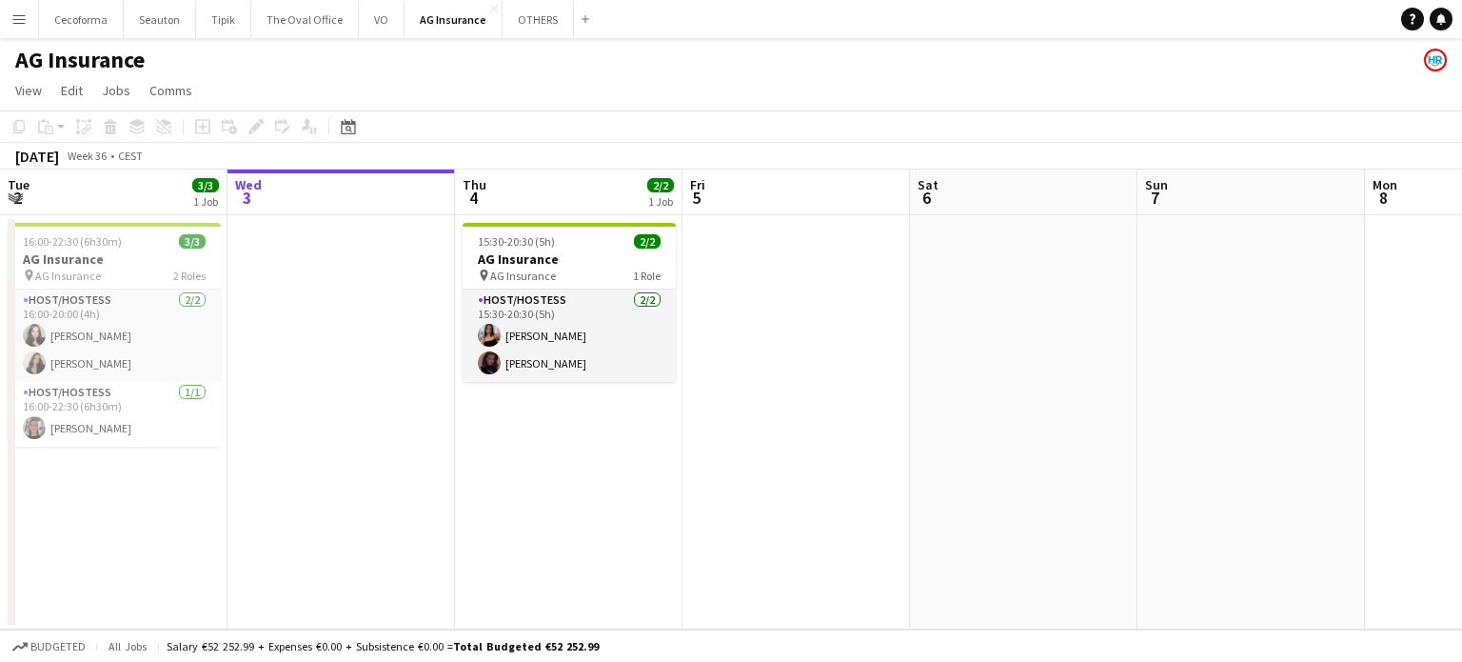
drag, startPoint x: 1220, startPoint y: 444, endPoint x: 350, endPoint y: 403, distance: 870.3
click at [377, 397] on app-calendar-viewport "Sun 31 Mon 1 Tue 2 3/3 1 Job Wed 3 Thu 4 2/2 1 Job Fri 5 Sat 6 Sun 7 Mon 8 Tue …" at bounding box center [731, 399] width 1462 height 460
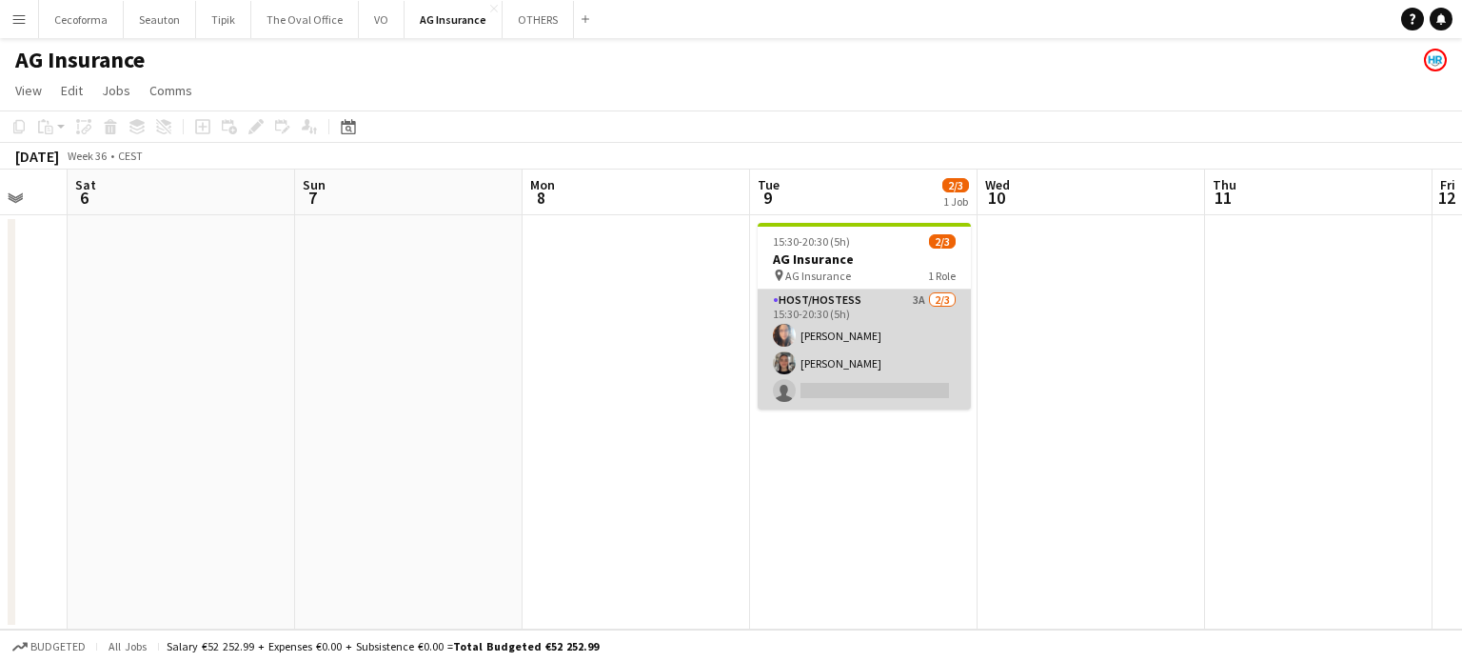
click at [838, 376] on app-card-role "Host/Hostess 3A [DATE] 15:30-20:30 (5h) [PERSON_NAME] Louissi [PERSON_NAME] sin…" at bounding box center [864, 349] width 213 height 120
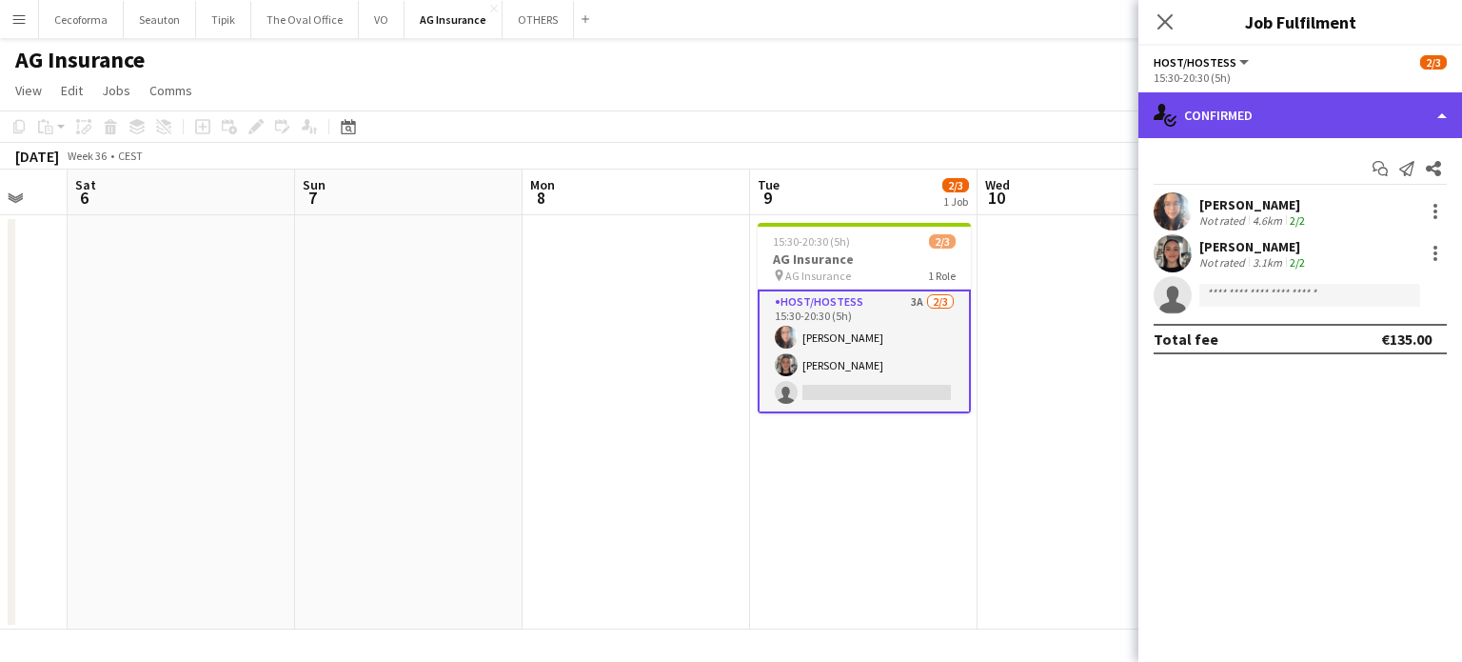
click at [1442, 113] on div "single-neutral-actions-check-2 Confirmed" at bounding box center [1301, 115] width 324 height 46
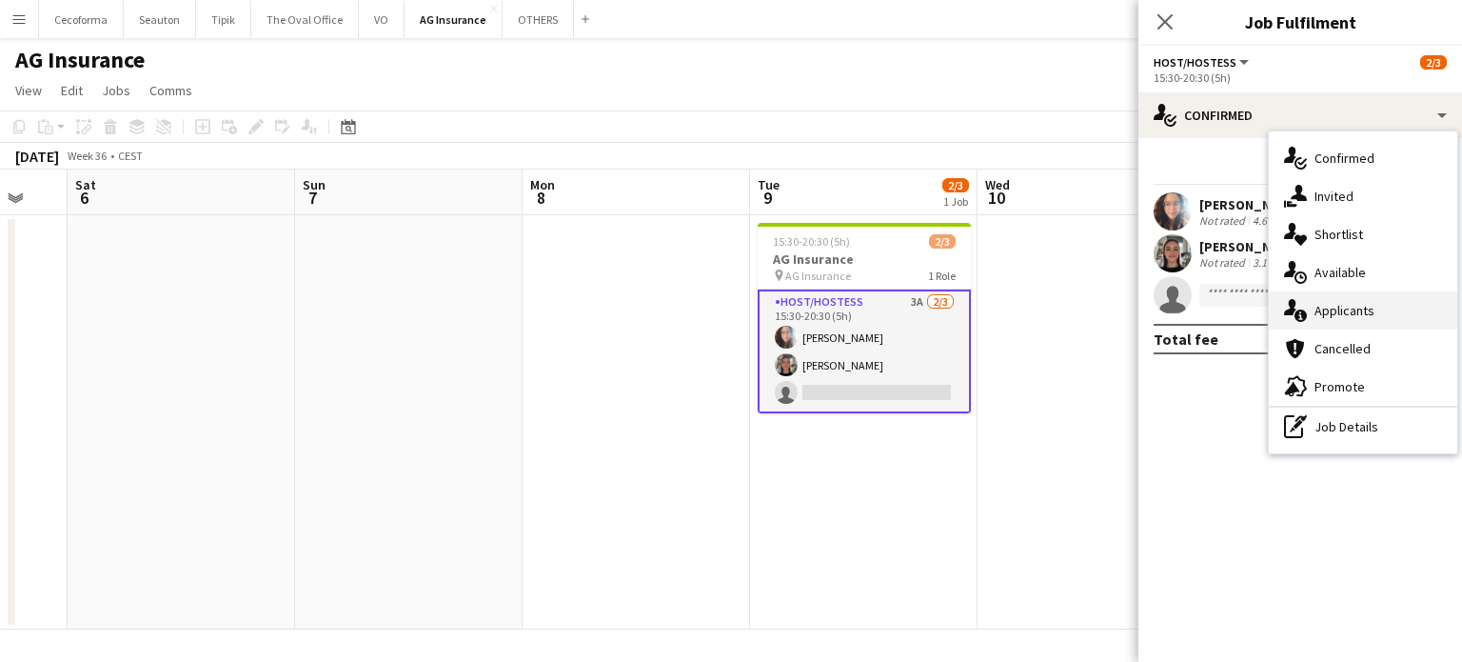
click at [1334, 305] on span "Applicants" at bounding box center [1345, 310] width 60 height 17
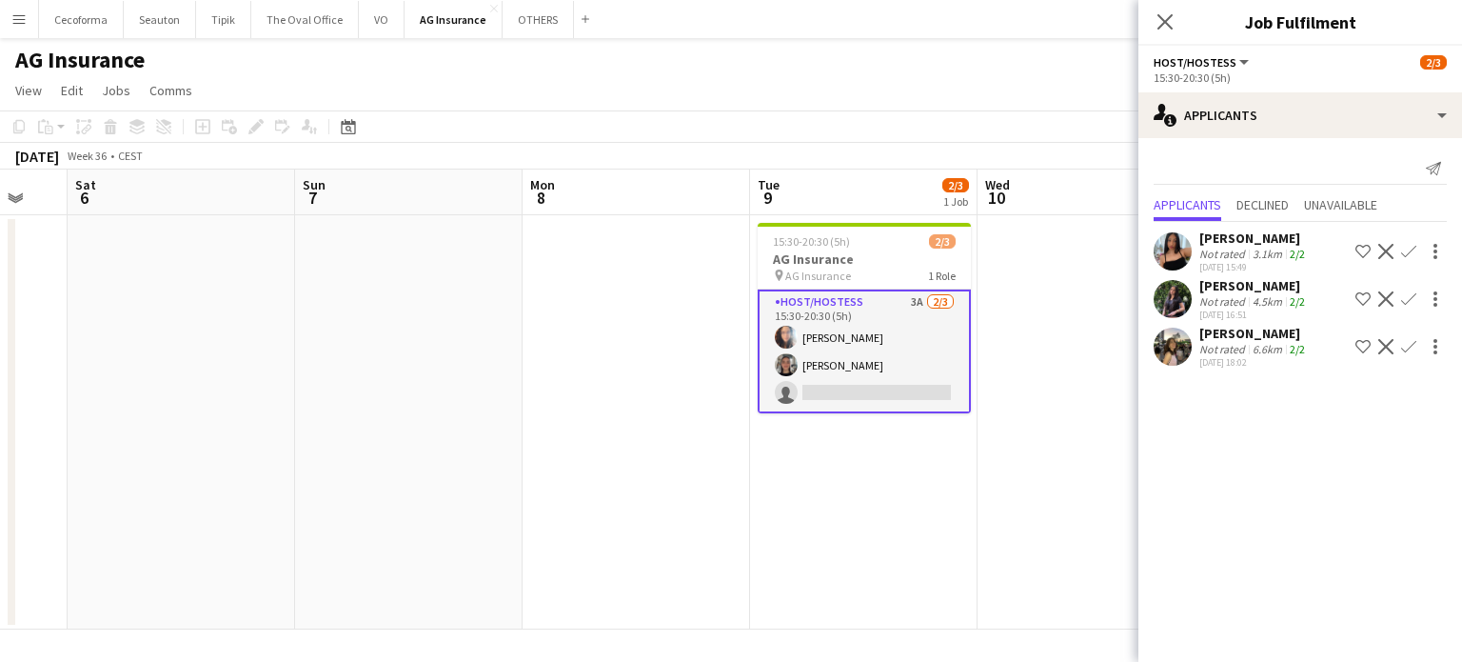
drag, startPoint x: 1238, startPoint y: 335, endPoint x: 1258, endPoint y: 453, distance: 119.7
click at [1258, 453] on mat-expansion-panel "users2 Applicants Send notification Applicants Declined Unavailable [PERSON_NAM…" at bounding box center [1301, 400] width 324 height 524
click at [980, 529] on app-date-cell at bounding box center [1092, 422] width 228 height 414
